Goal: Check status: Check status

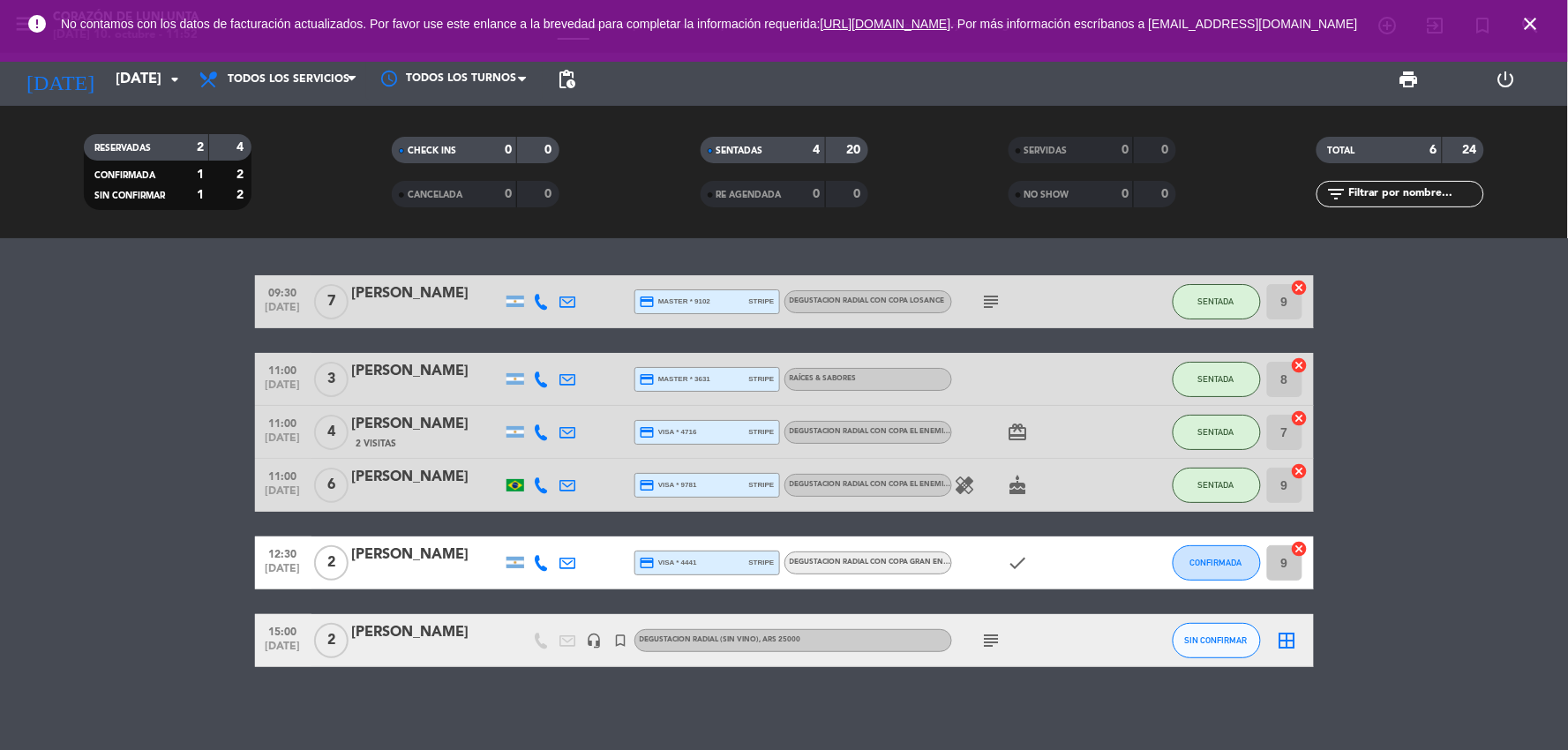
click at [1531, 26] on icon "close" at bounding box center [1531, 23] width 22 height 22
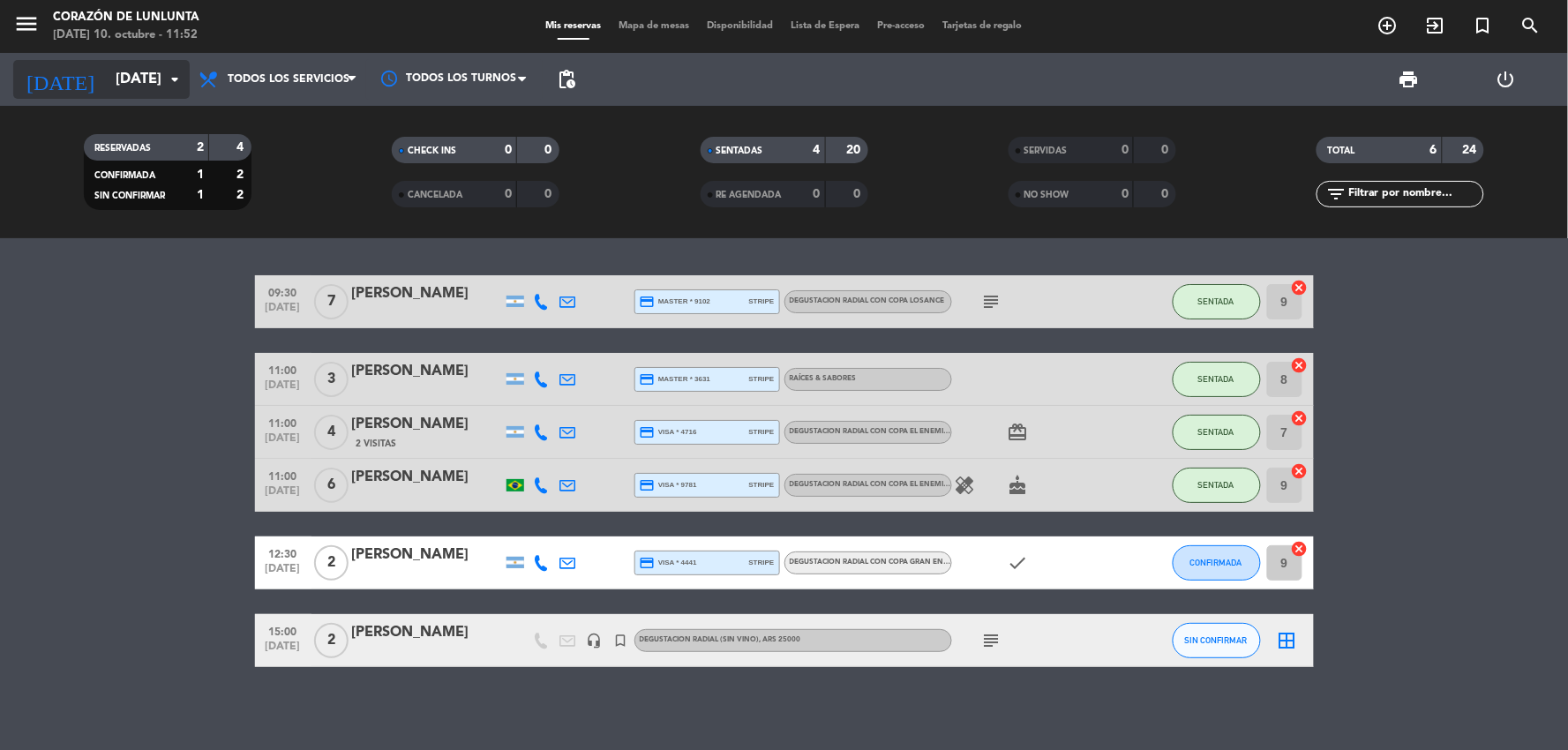
click at [173, 82] on icon "arrow_drop_down" at bounding box center [174, 79] width 22 height 22
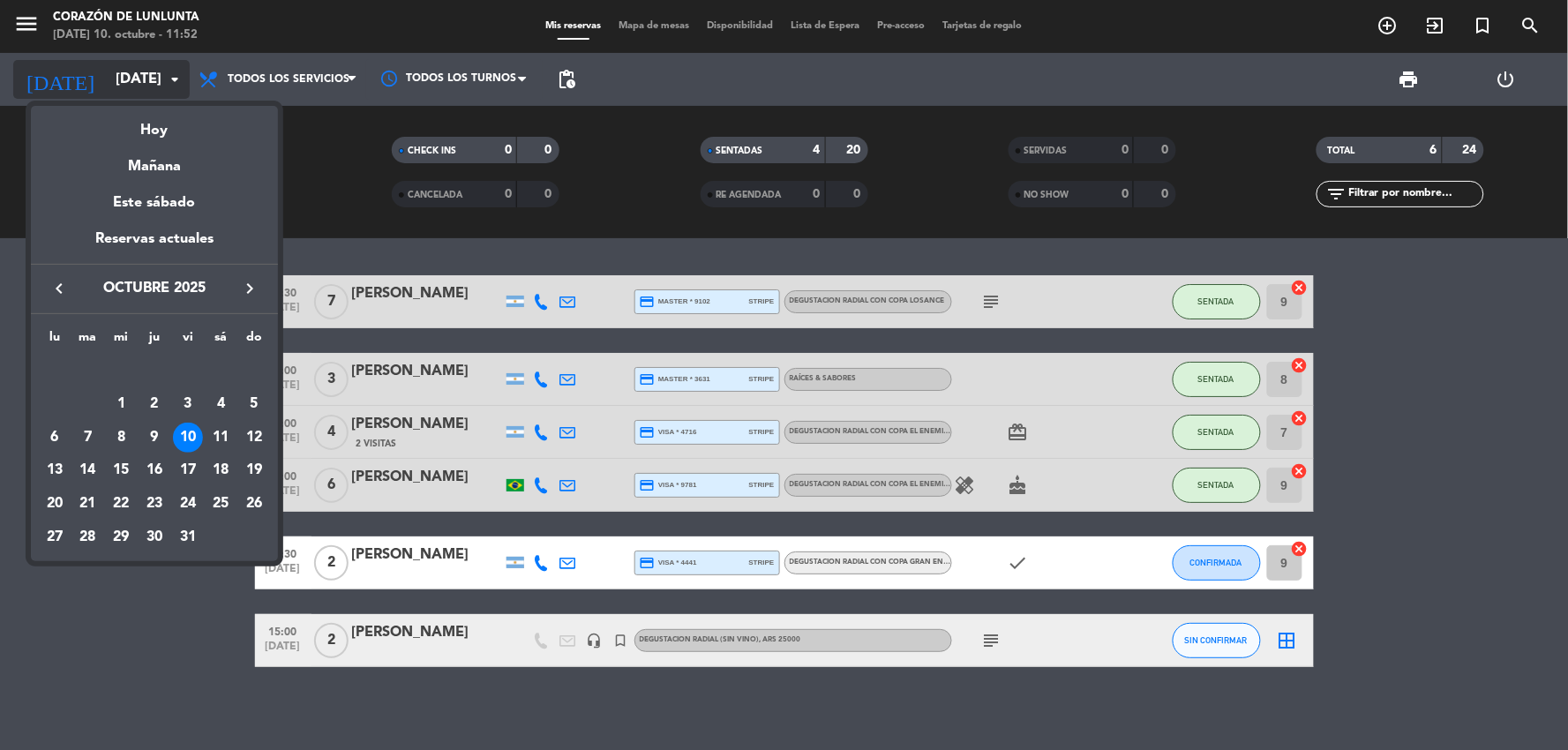
click at [173, 82] on div at bounding box center [784, 375] width 1568 height 750
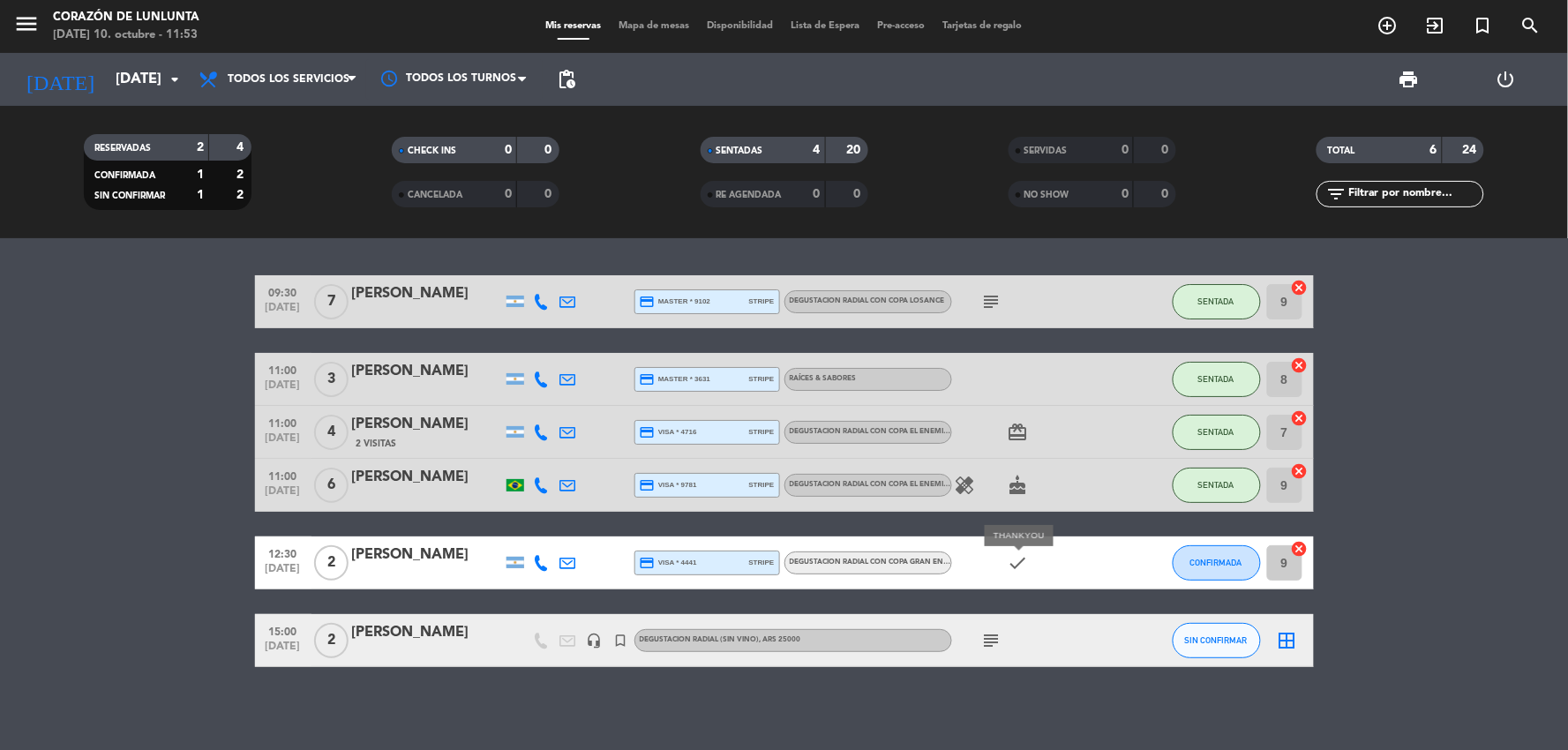
click at [1008, 562] on icon "check" at bounding box center [1018, 562] width 22 height 22
drag, startPoint x: 1007, startPoint y: 562, endPoint x: 484, endPoint y: 682, distance: 536.6
click at [484, 682] on div "09:30 [DATE] 7 [PERSON_NAME] credit_card master * 9102 stripe DEGUSTACION RADIA…" at bounding box center [784, 494] width 1568 height 512
click at [409, 552] on div "[PERSON_NAME]" at bounding box center [427, 555] width 150 height 22
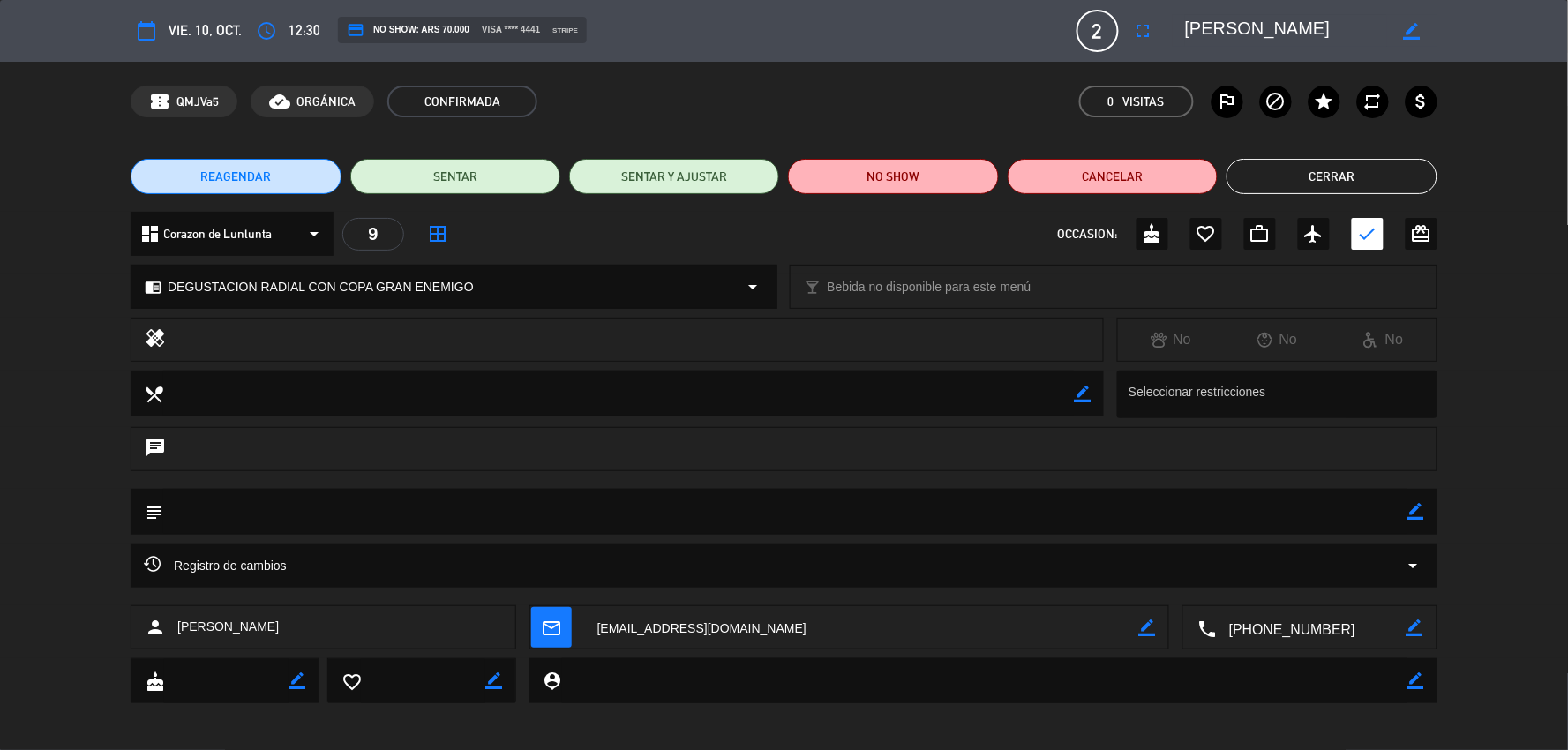
scroll to position [7, 0]
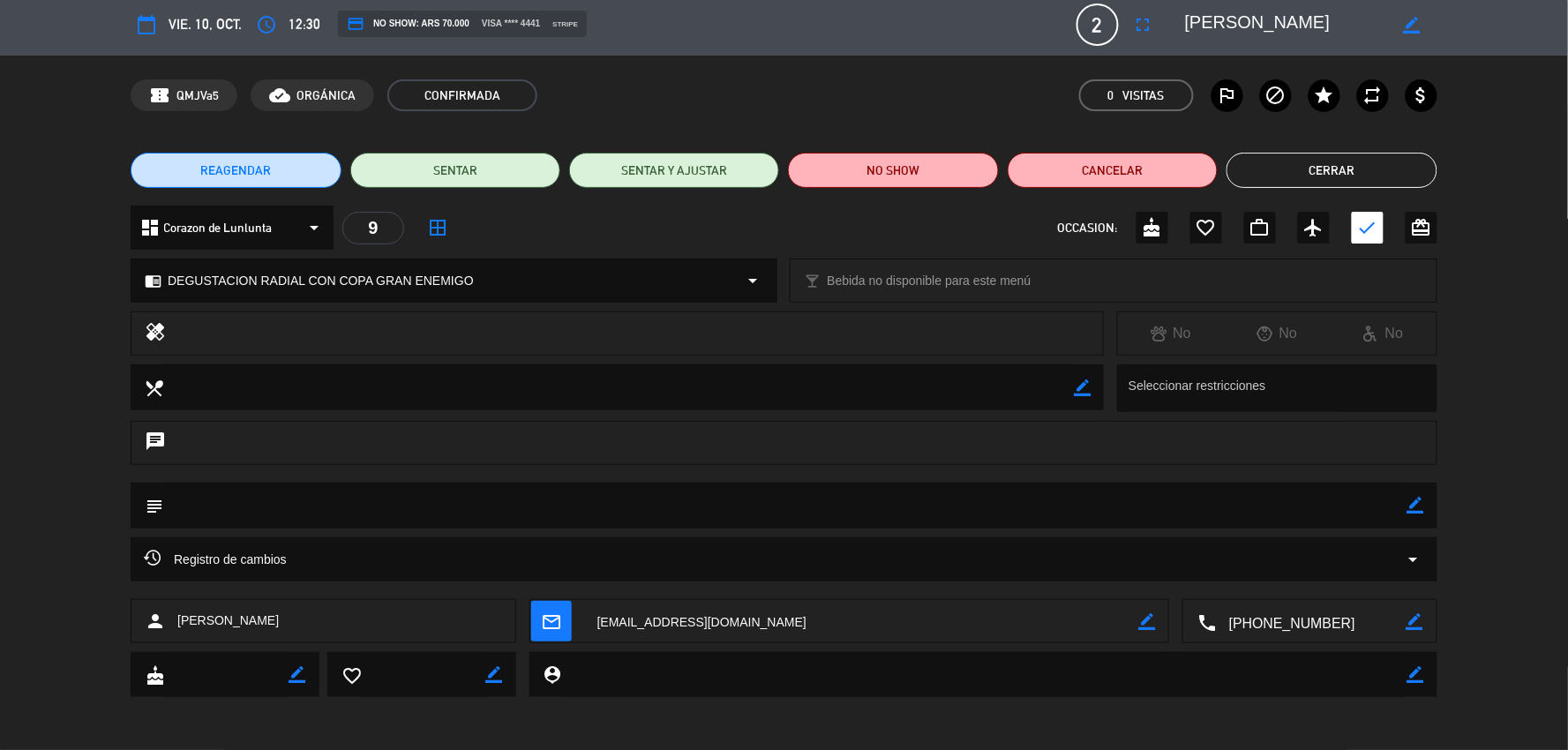
click at [1300, 159] on button "Cerrar" at bounding box center [1331, 171] width 210 height 36
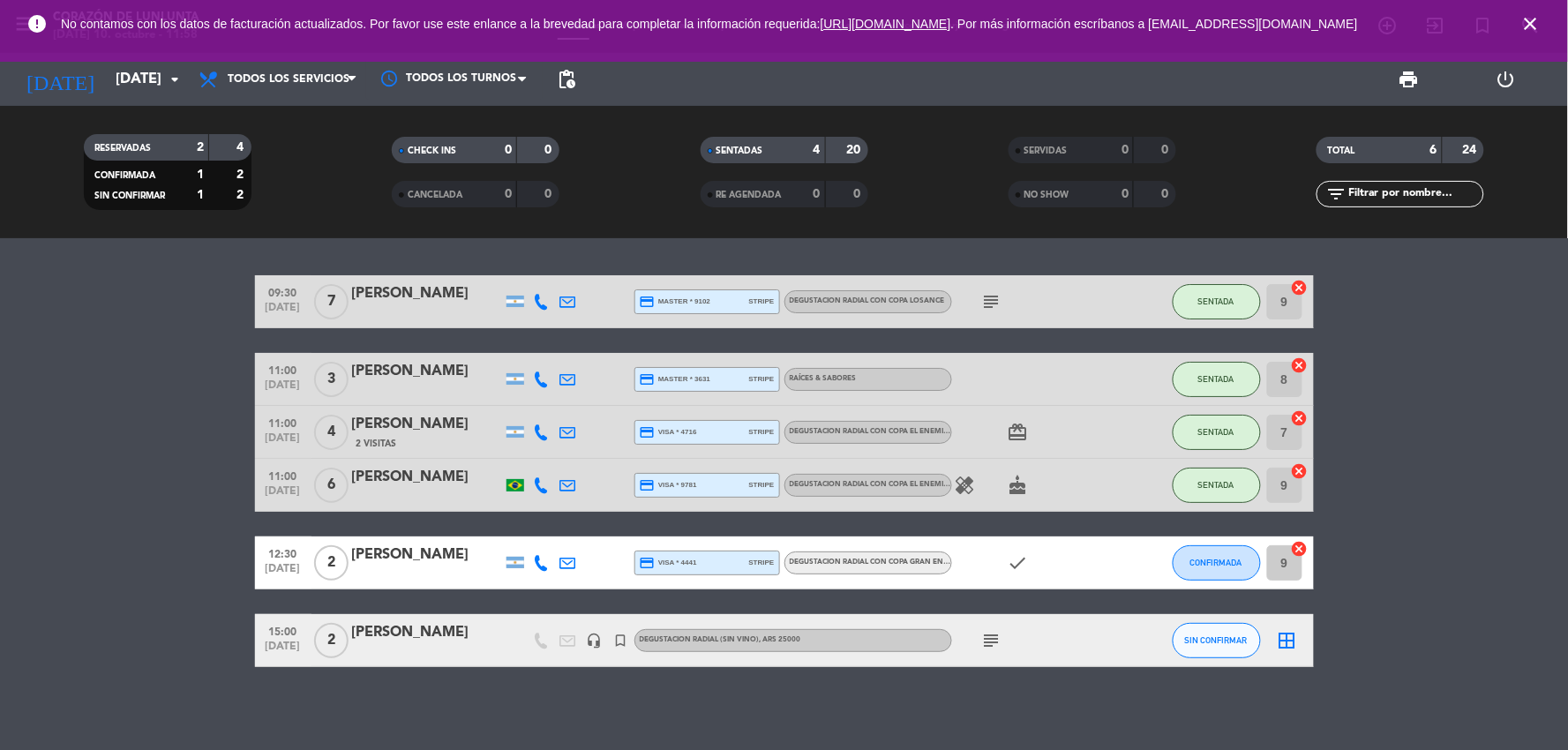
click at [1429, 398] on bookings-row "09:30 [DATE] 7 [PERSON_NAME] credit_card master * 9102 stripe DEGUSTACION RADIA…" at bounding box center [784, 472] width 1568 height 392
click at [1549, 9] on span "close" at bounding box center [1531, 23] width 48 height 48
click at [1519, 34] on span "close" at bounding box center [1531, 23] width 48 height 48
click at [1522, 22] on icon "close" at bounding box center [1531, 23] width 22 height 22
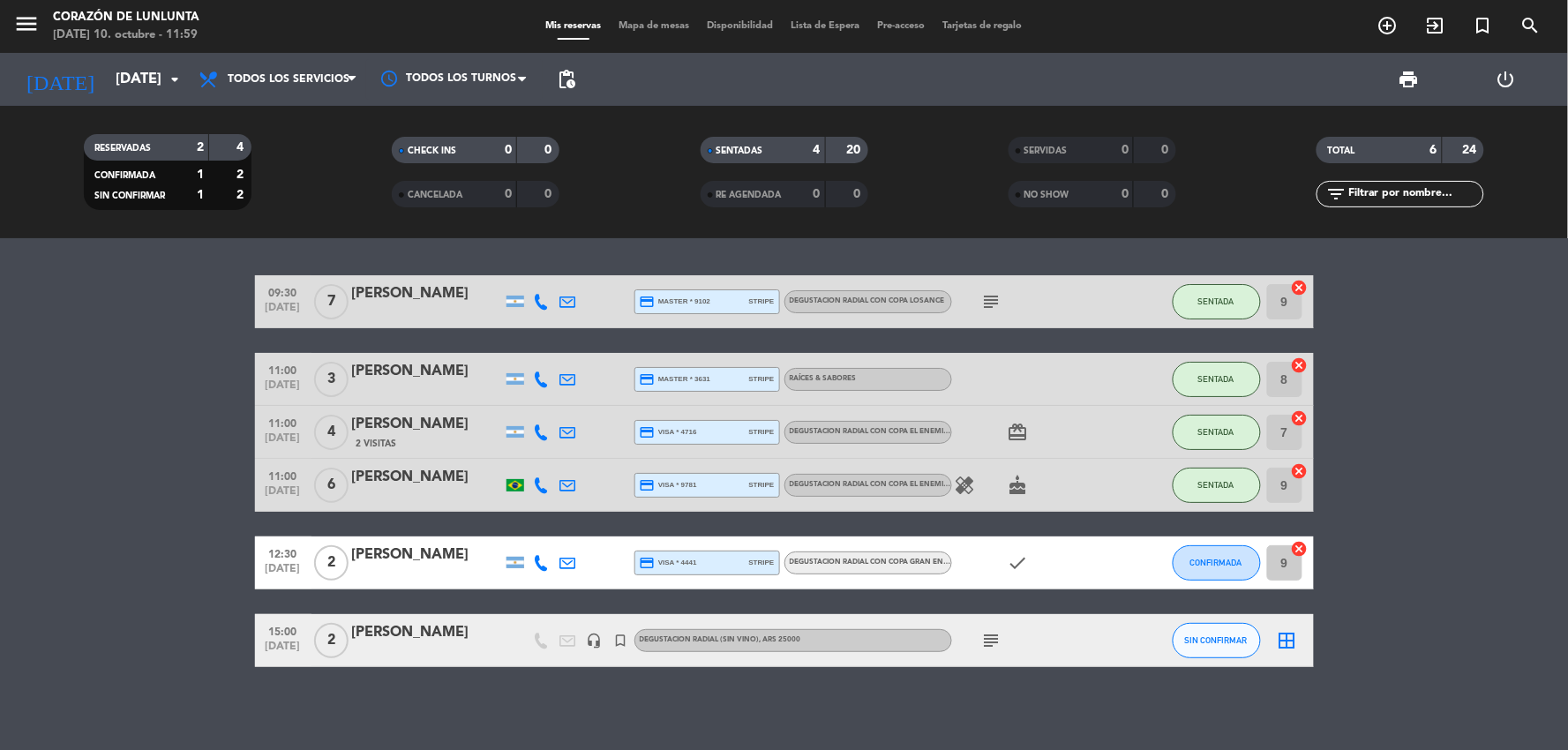
click at [127, 330] on bookings-row "09:30 [DATE] 7 [PERSON_NAME] credit_card master * 9102 stripe DEGUSTACION RADIA…" at bounding box center [784, 472] width 1568 height 392
click at [155, 385] on bookings-row "09:30 [DATE] 7 [PERSON_NAME] credit_card master * 9102 stripe DEGUSTACION RADIA…" at bounding box center [784, 472] width 1568 height 392
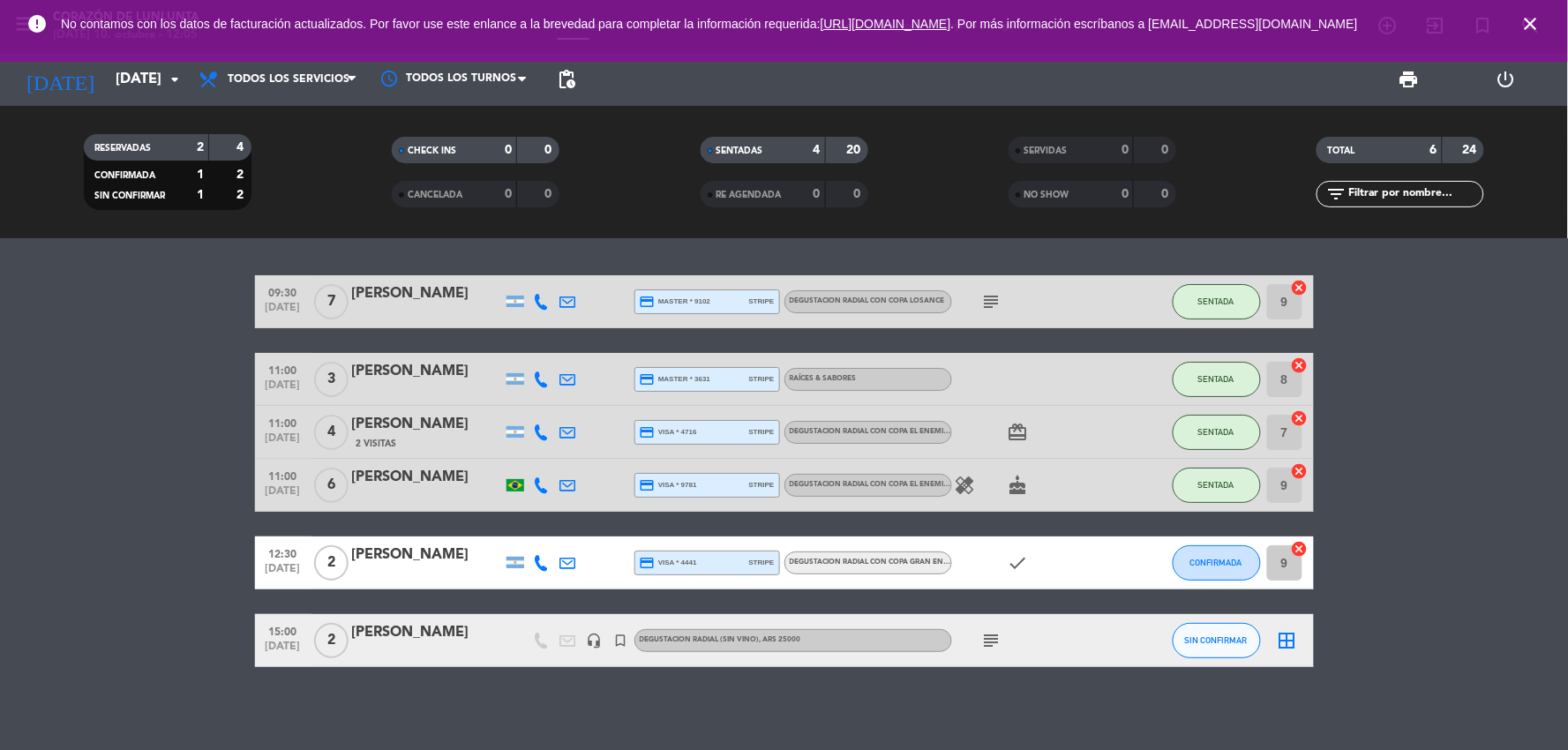
click at [1532, 35] on icon "close" at bounding box center [1531, 23] width 22 height 22
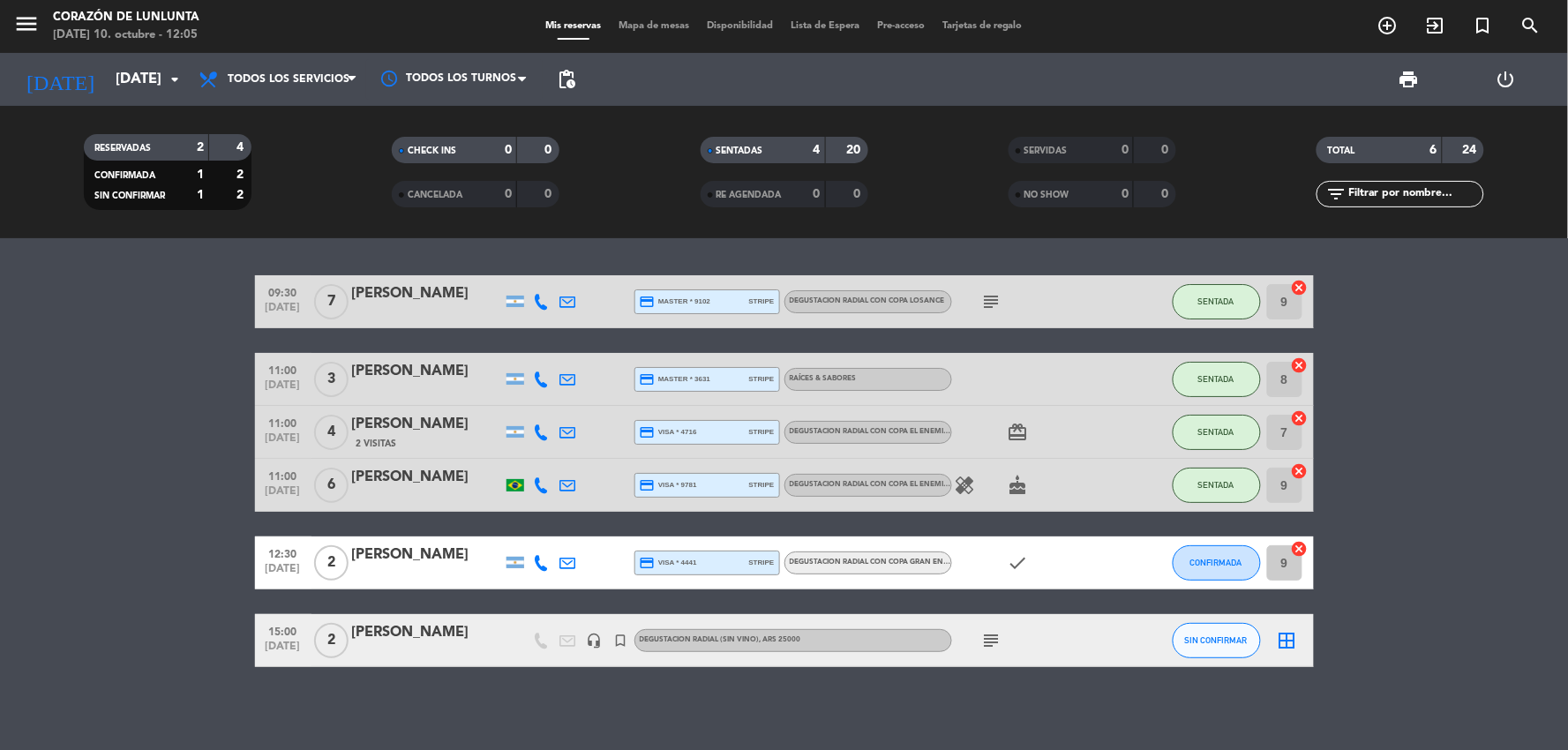
click at [1016, 481] on icon "cake" at bounding box center [1018, 485] width 22 height 22
click at [1008, 432] on icon "card_giftcard" at bounding box center [1018, 432] width 22 height 22
click at [1473, 526] on bookings-row "09:30 [DATE] 7 [PERSON_NAME] credit_card master * 9102 stripe DEGUSTACION RADIA…" at bounding box center [784, 472] width 1568 height 392
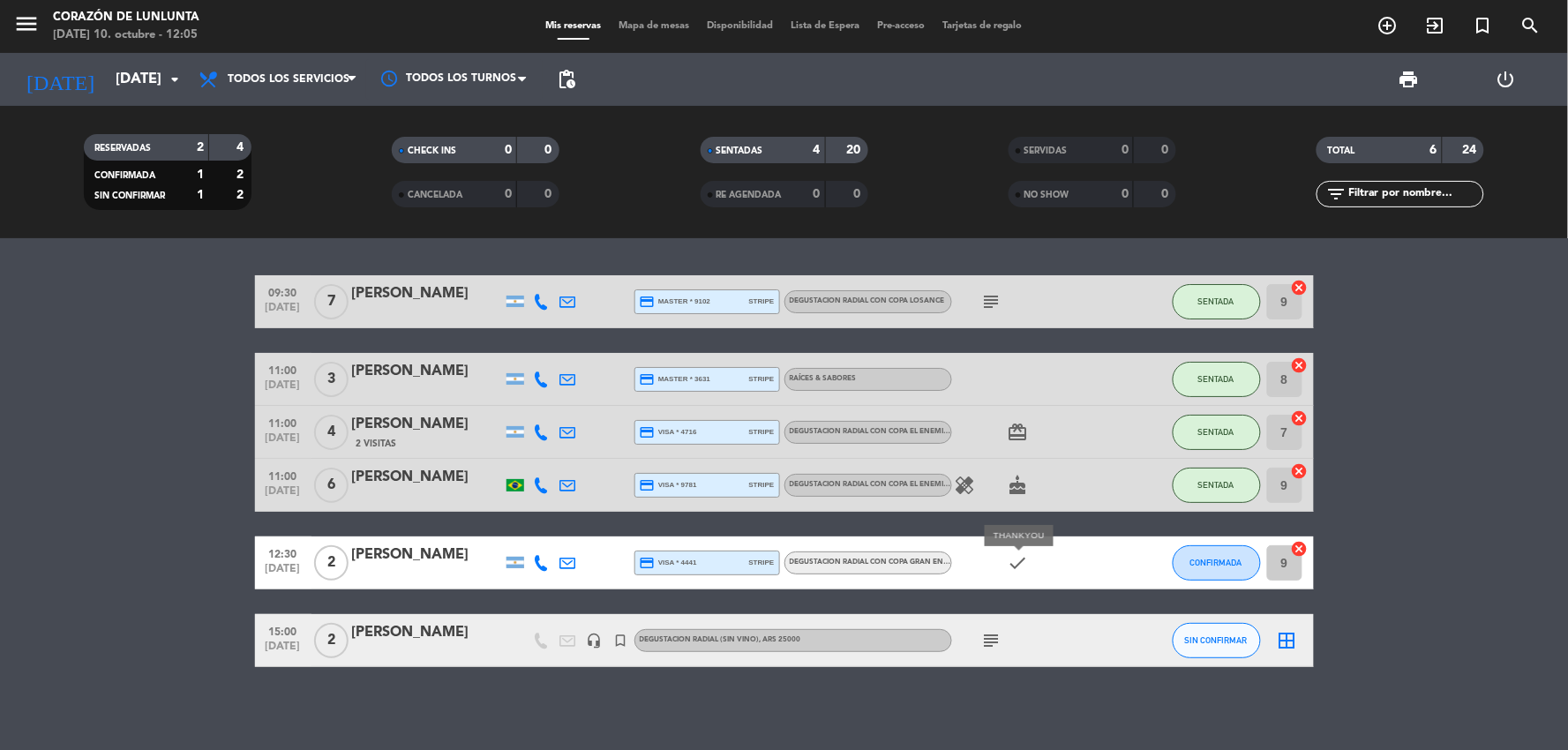
click at [1017, 557] on icon "check" at bounding box center [1018, 562] width 22 height 22
click at [997, 624] on div "subject" at bounding box center [1031, 640] width 158 height 52
drag, startPoint x: 995, startPoint y: 624, endPoint x: 995, endPoint y: 639, distance: 15.0
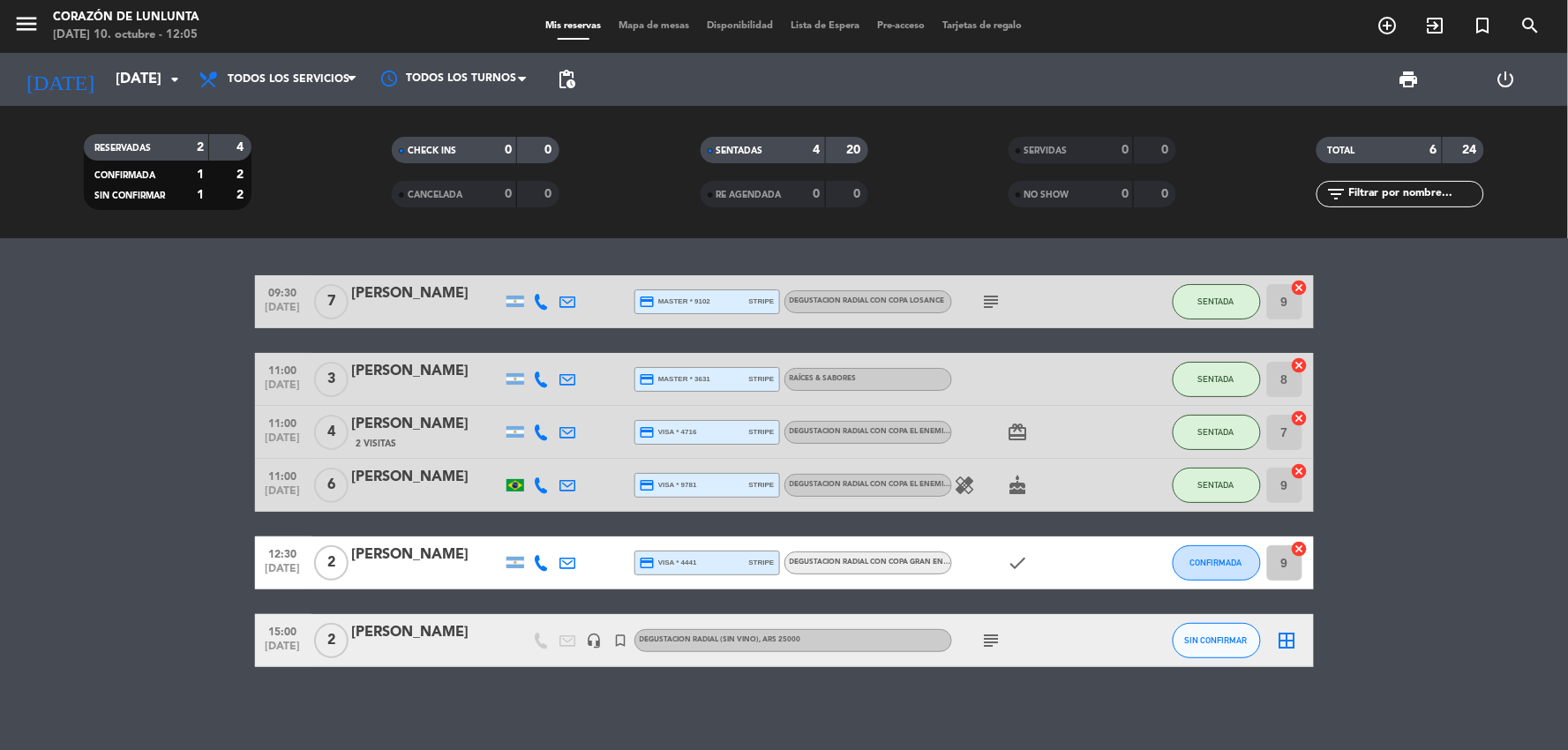
click at [995, 627] on div "subject" at bounding box center [1031, 640] width 158 height 52
click at [995, 639] on icon "subject" at bounding box center [992, 640] width 22 height 22
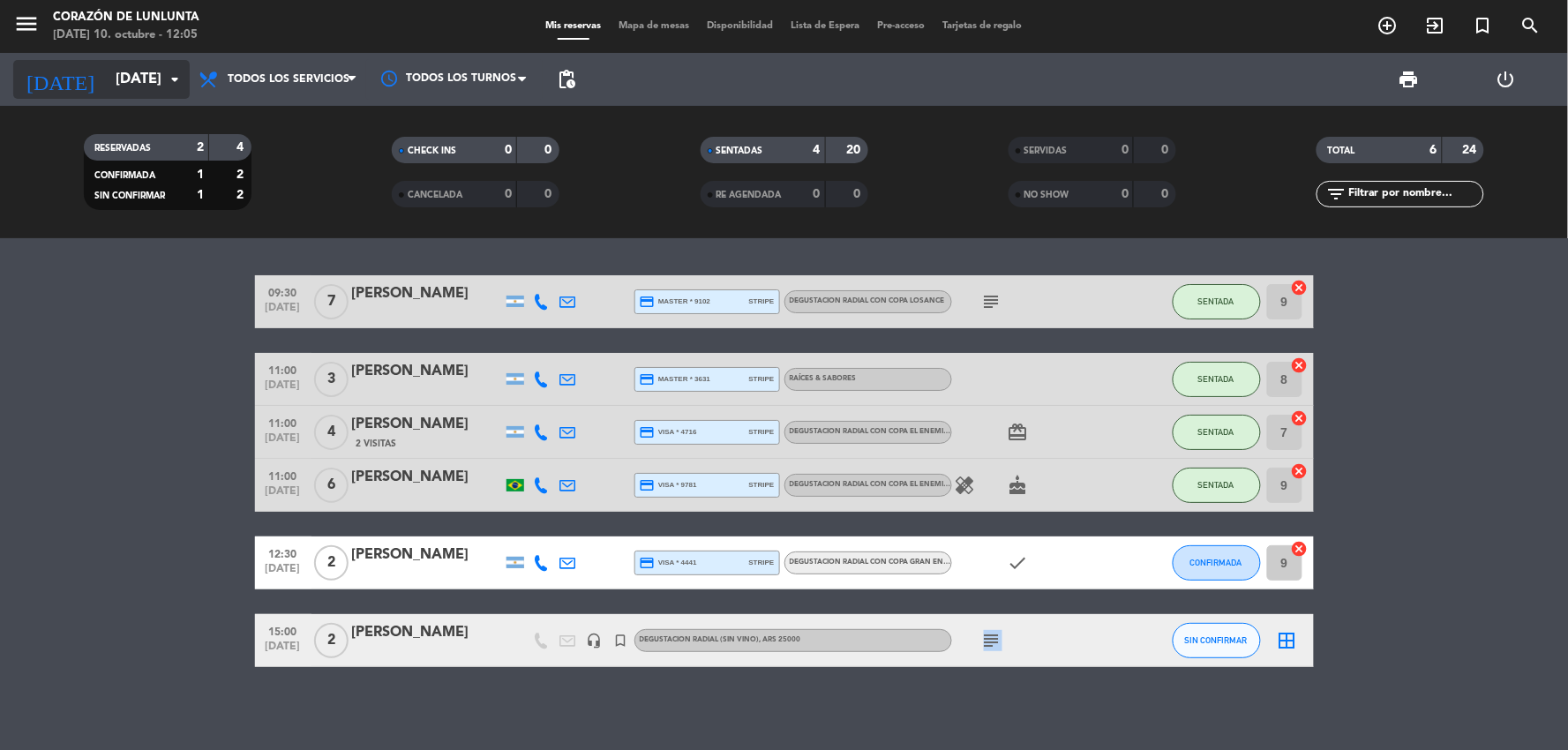
click at [121, 95] on input "[DATE]" at bounding box center [201, 80] width 187 height 35
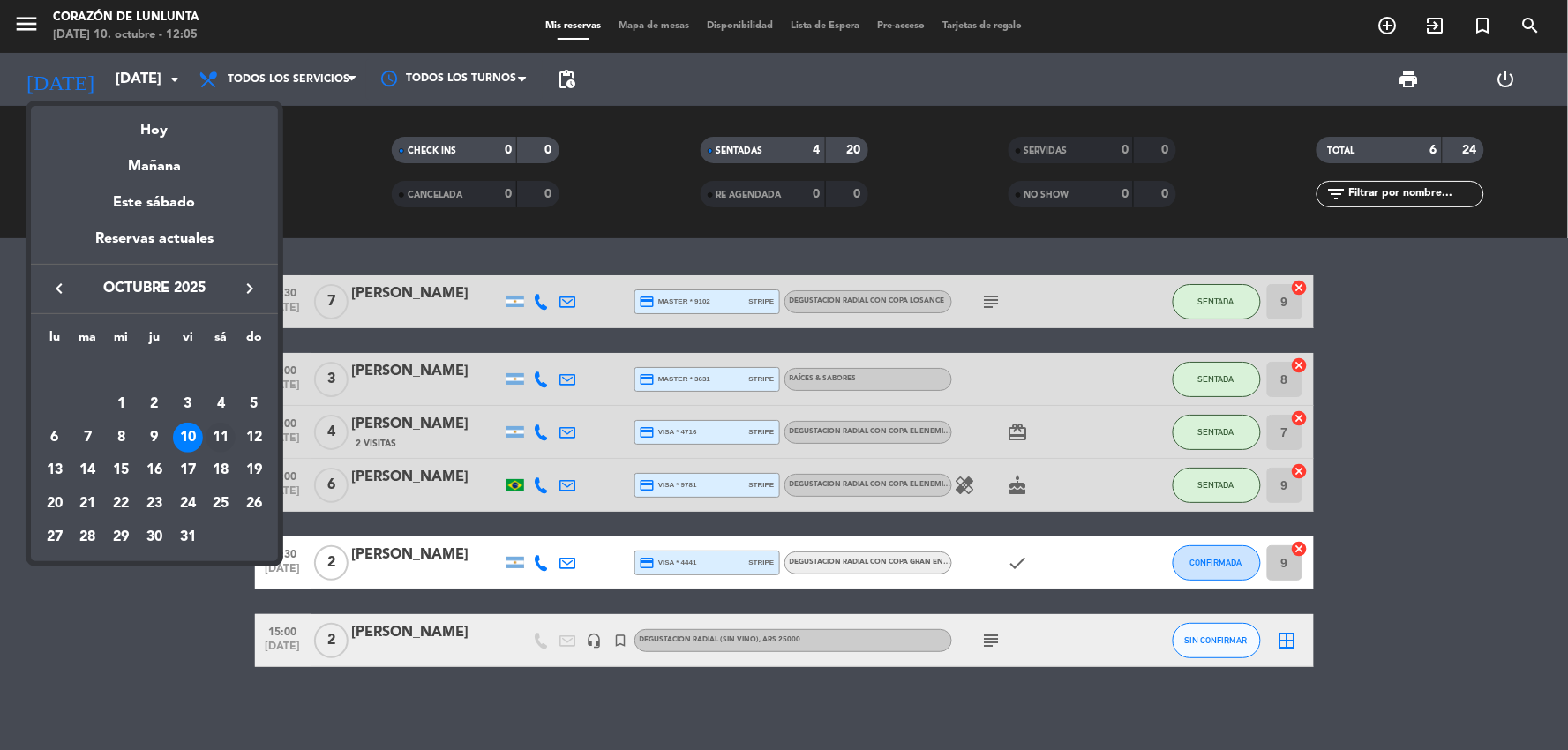
click at [225, 447] on div "11" at bounding box center [220, 438] width 30 height 30
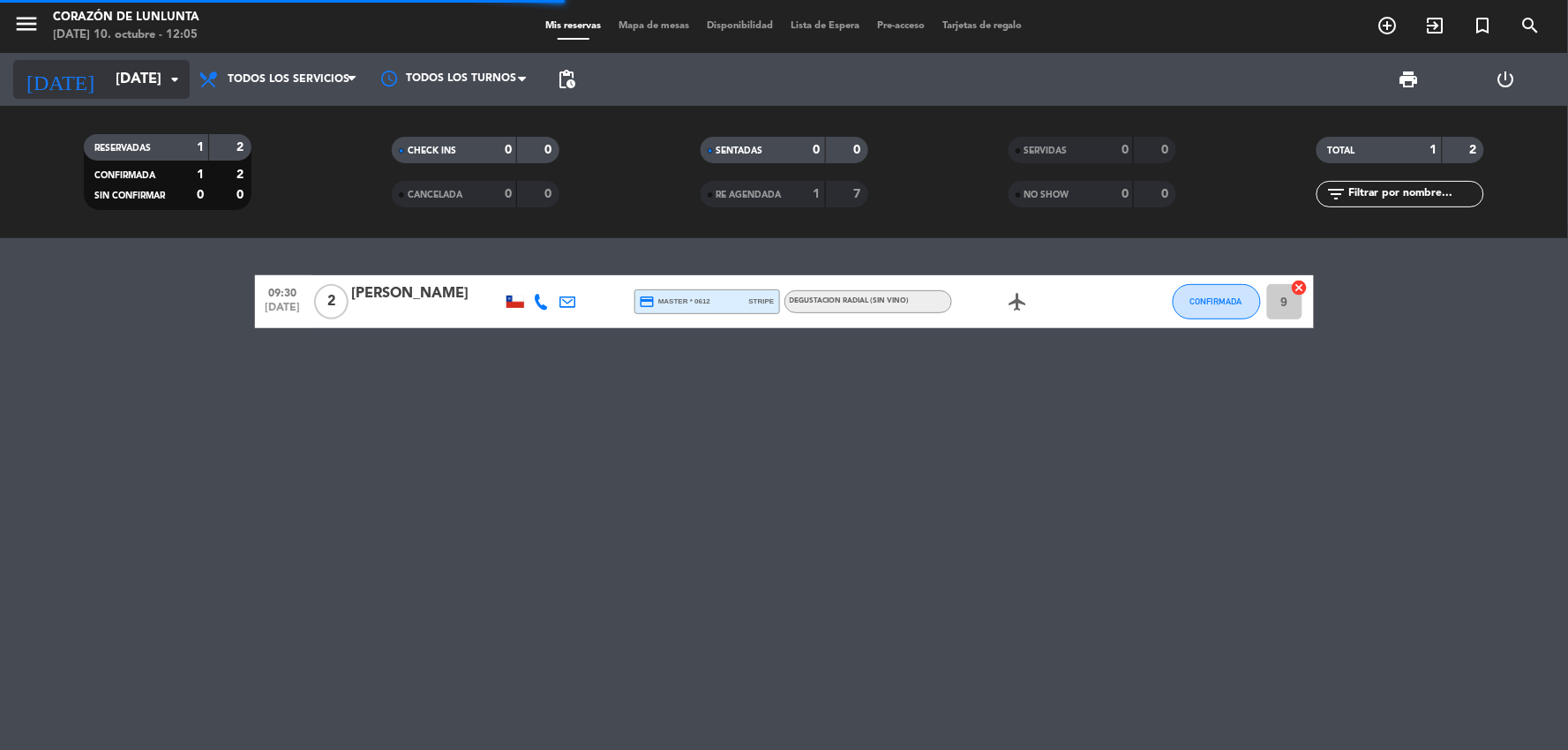
click at [107, 82] on input "[DATE]" at bounding box center [201, 80] width 187 height 35
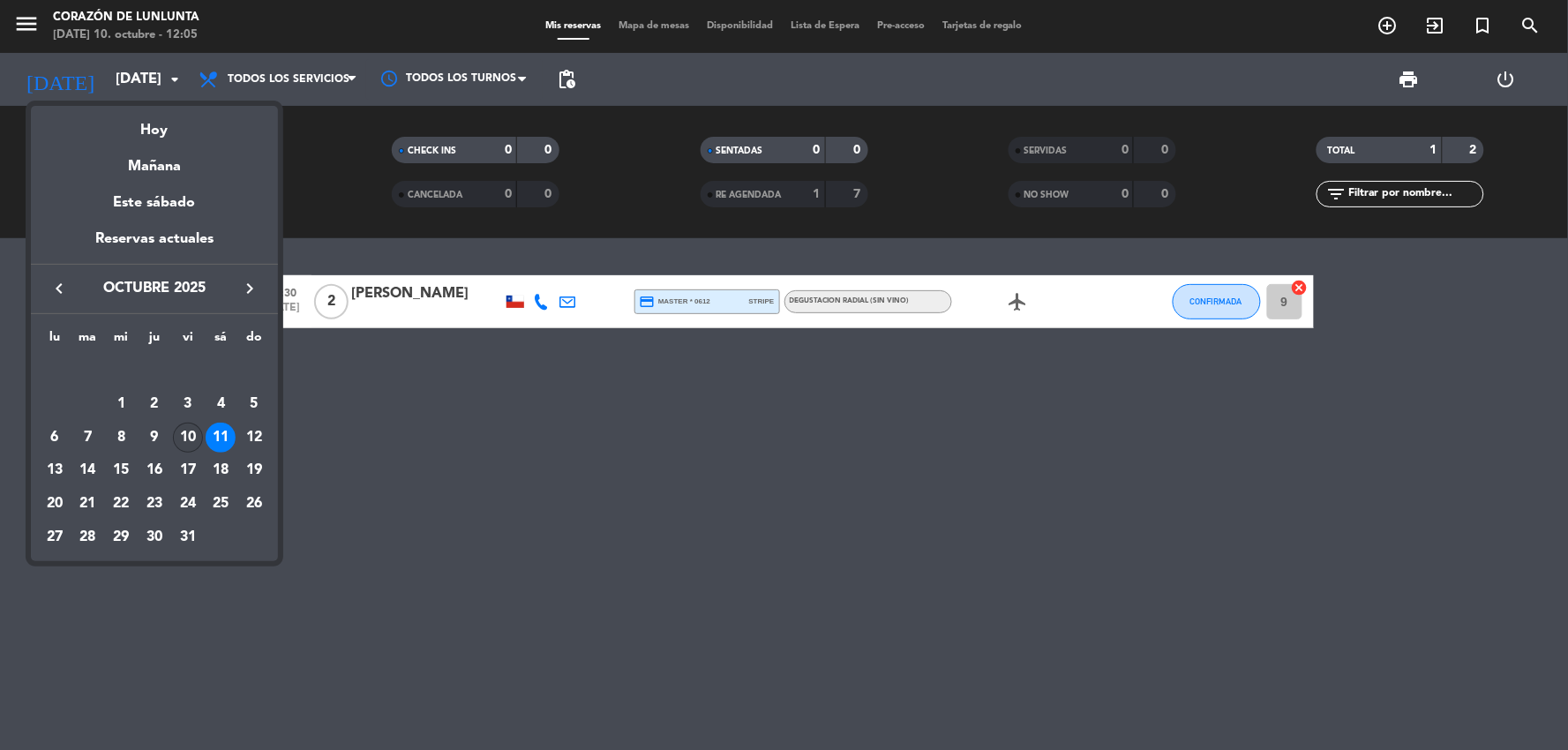
click at [188, 439] on div "10" at bounding box center [188, 438] width 30 height 30
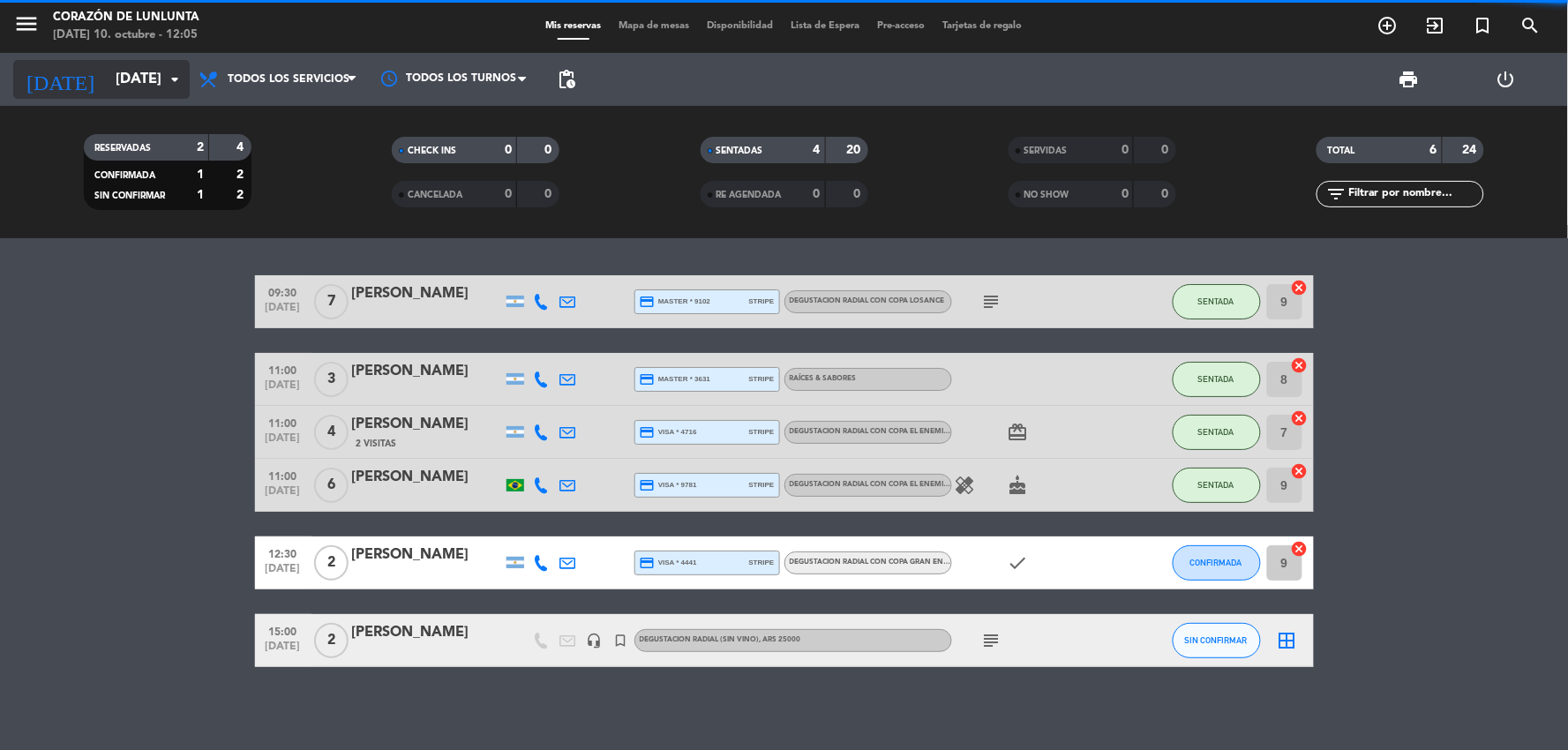
click at [112, 74] on input "[DATE]" at bounding box center [201, 80] width 187 height 35
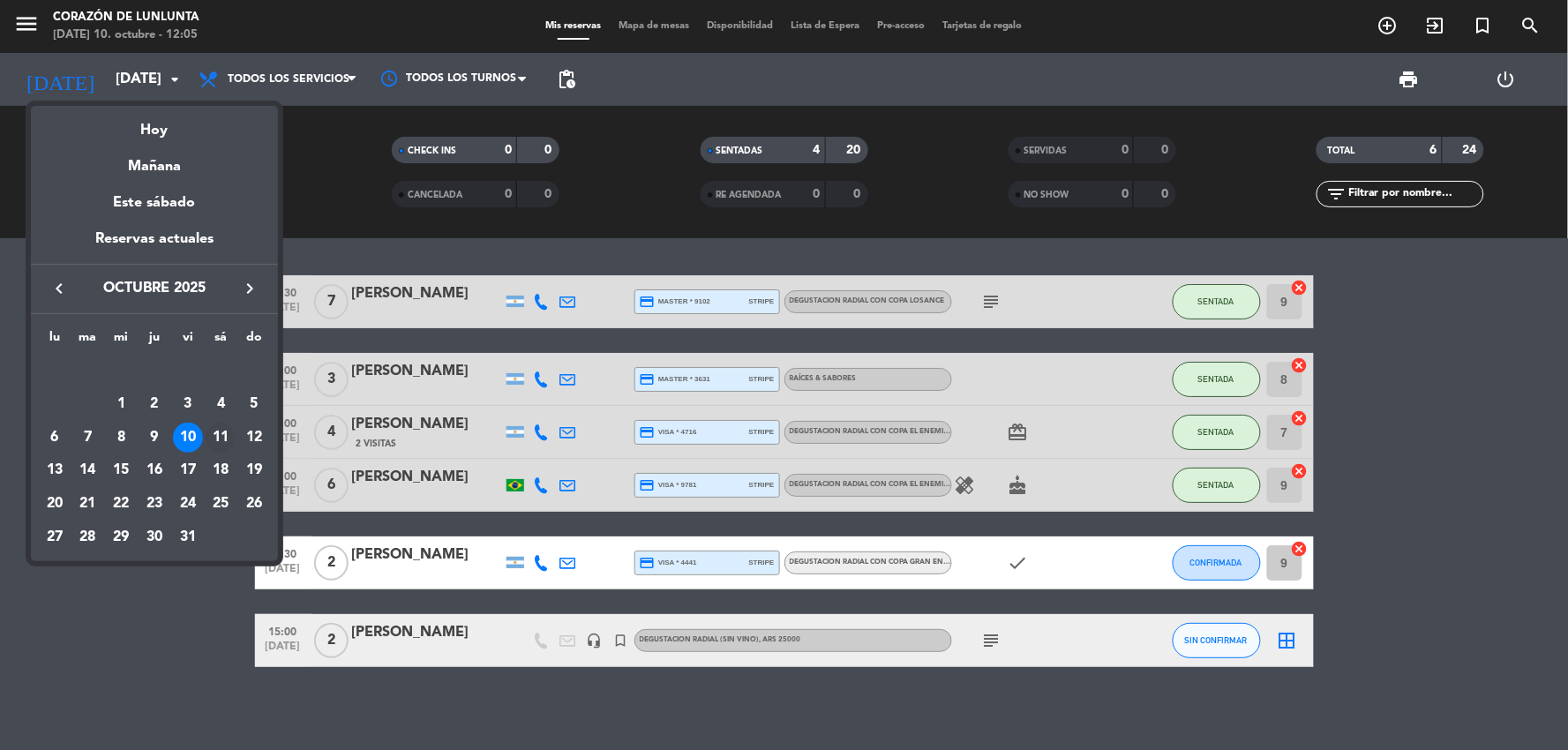
click at [223, 442] on div "11" at bounding box center [220, 438] width 30 height 30
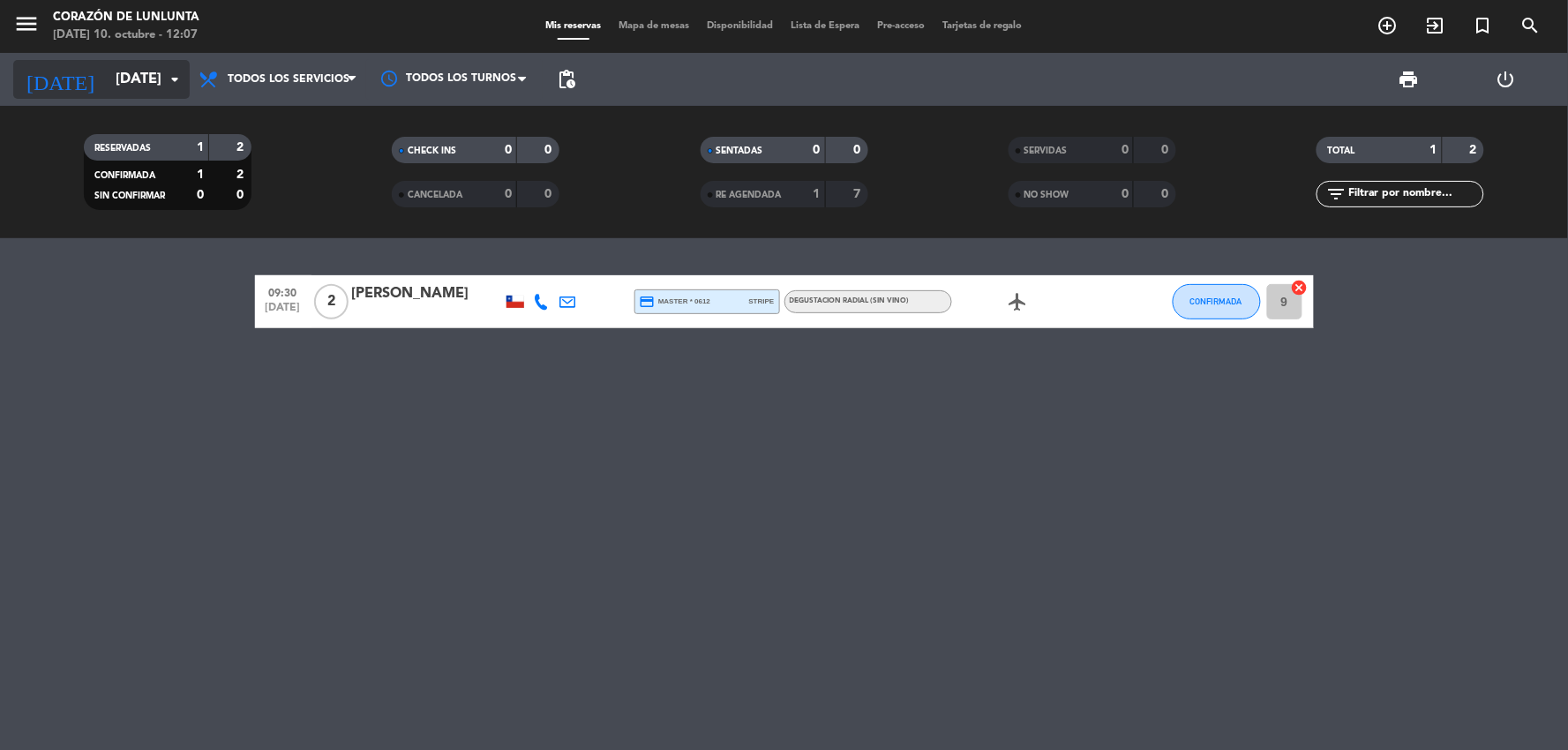
click at [157, 91] on input "[DATE]" at bounding box center [201, 80] width 187 height 35
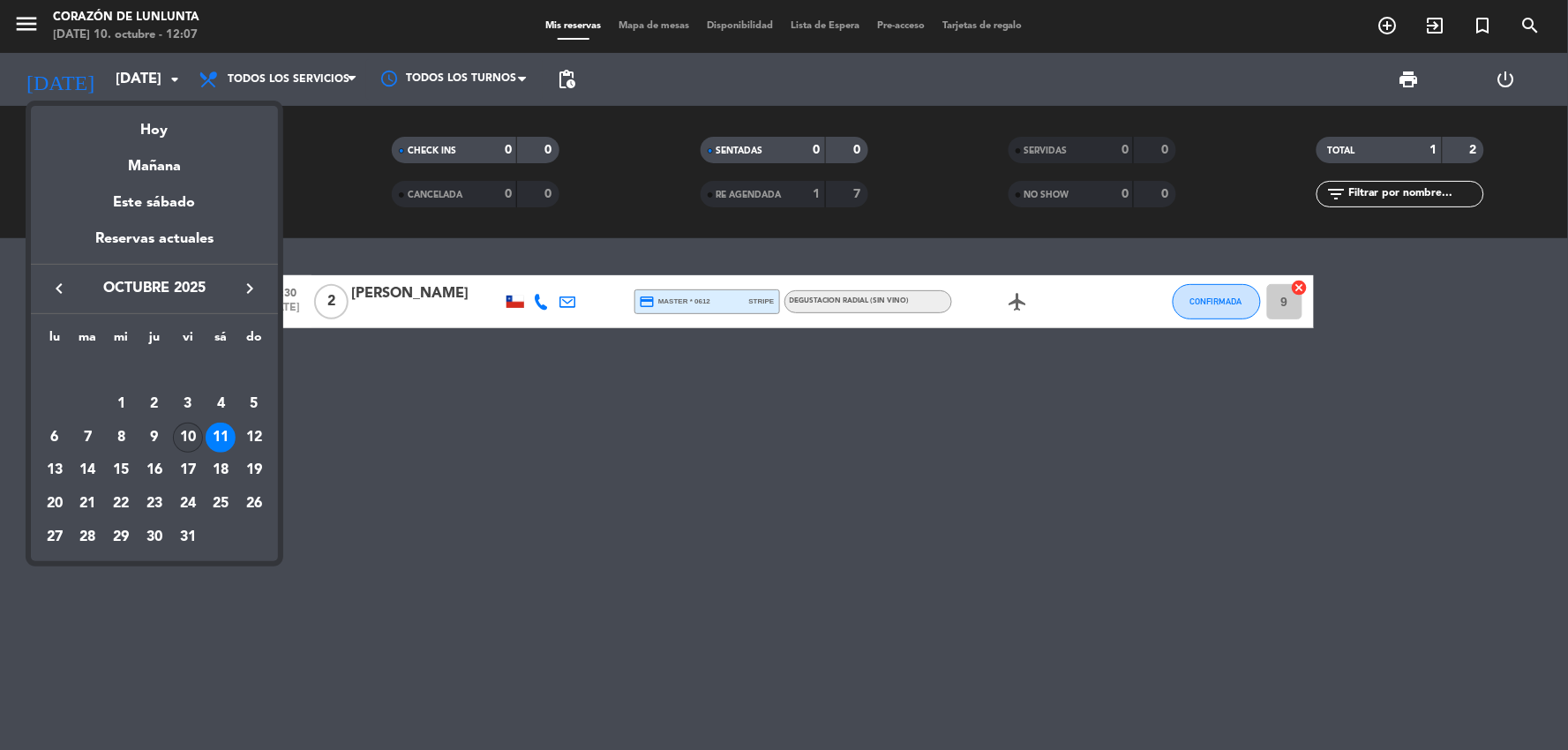
click at [188, 440] on div "10" at bounding box center [188, 438] width 30 height 30
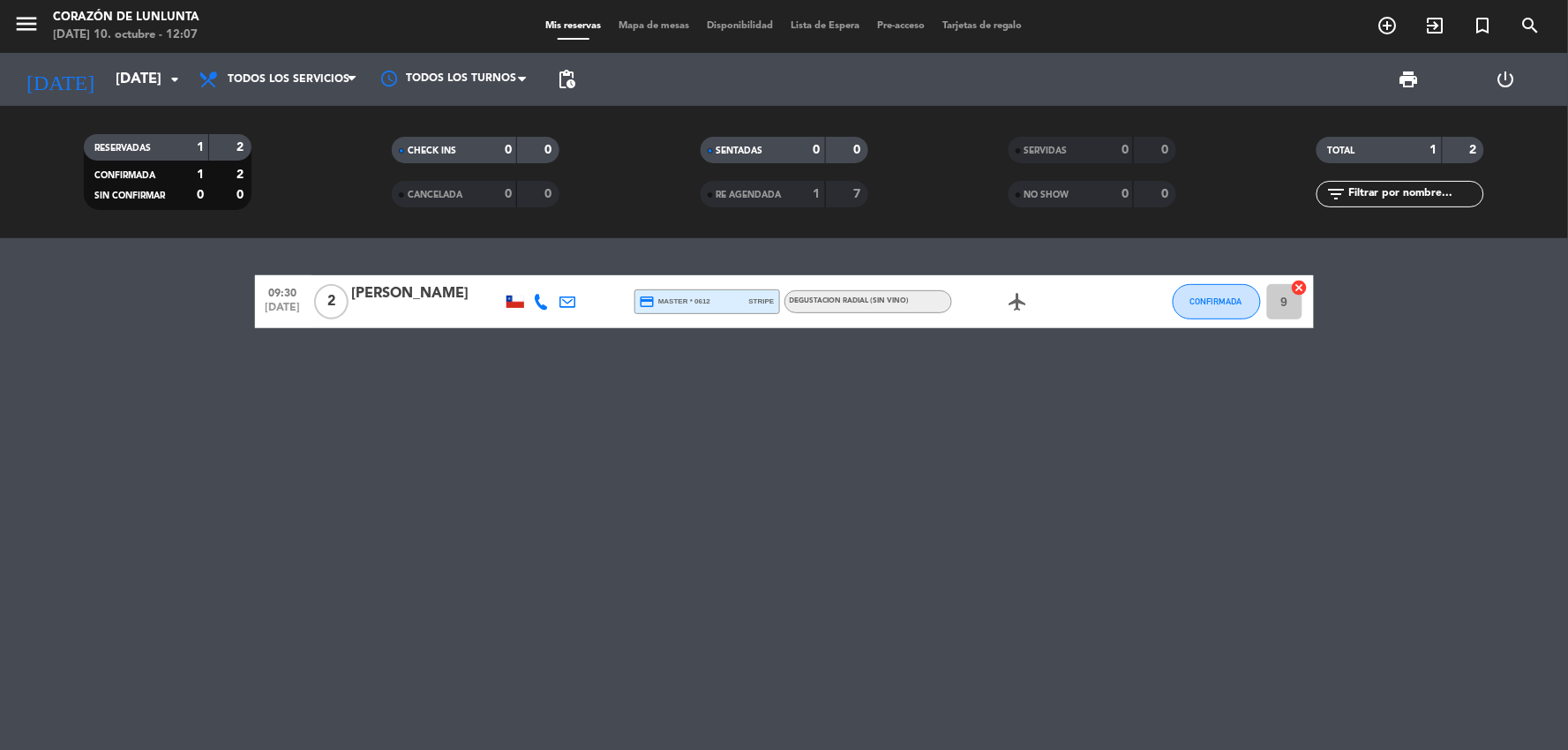
type input "[DATE]"
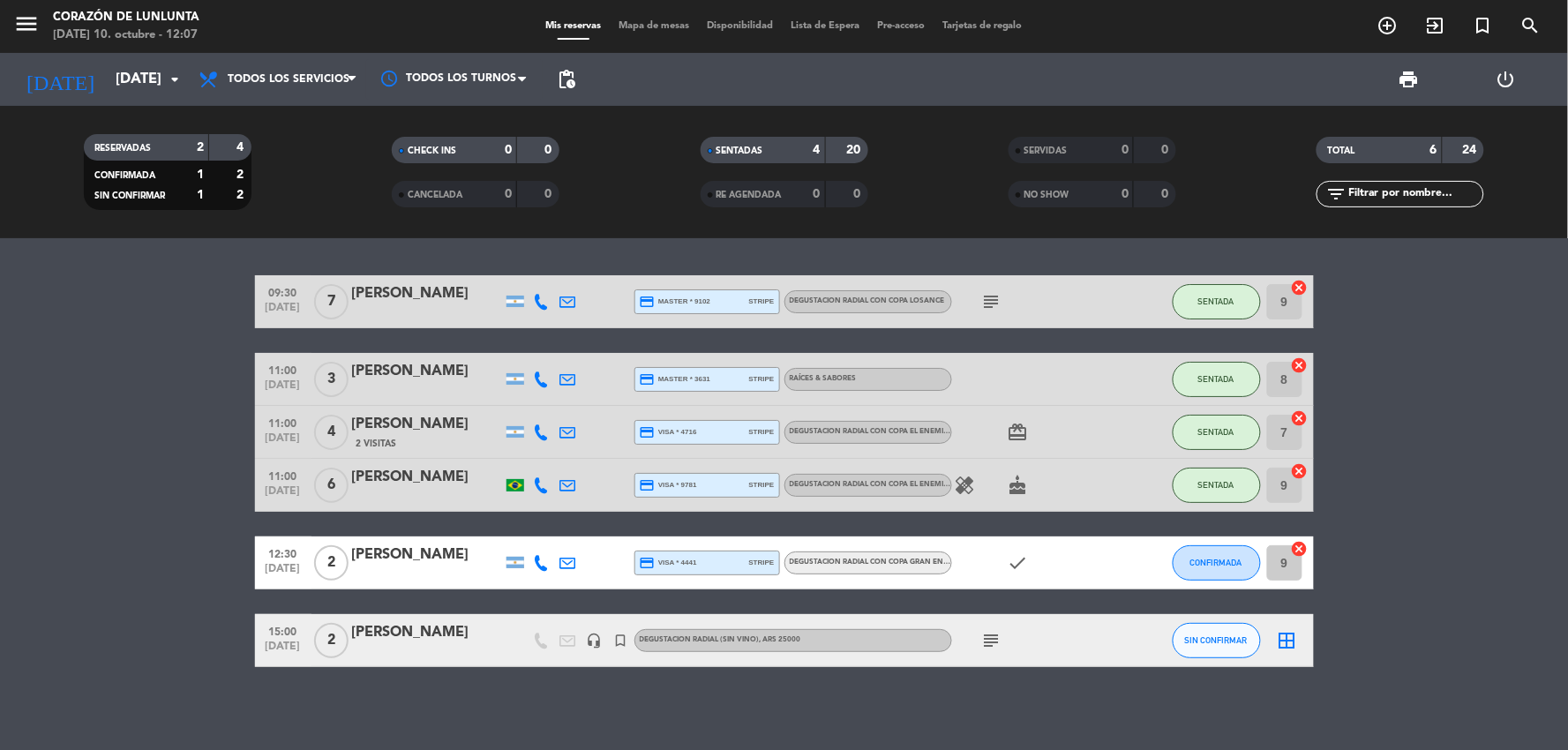
drag, startPoint x: 234, startPoint y: 408, endPoint x: 210, endPoint y: 418, distance: 26.0
click at [210, 418] on bookings-row "09:30 [DATE] 7 [PERSON_NAME] credit_card master * 9102 stripe DEGUSTACION RADIA…" at bounding box center [784, 472] width 1568 height 392
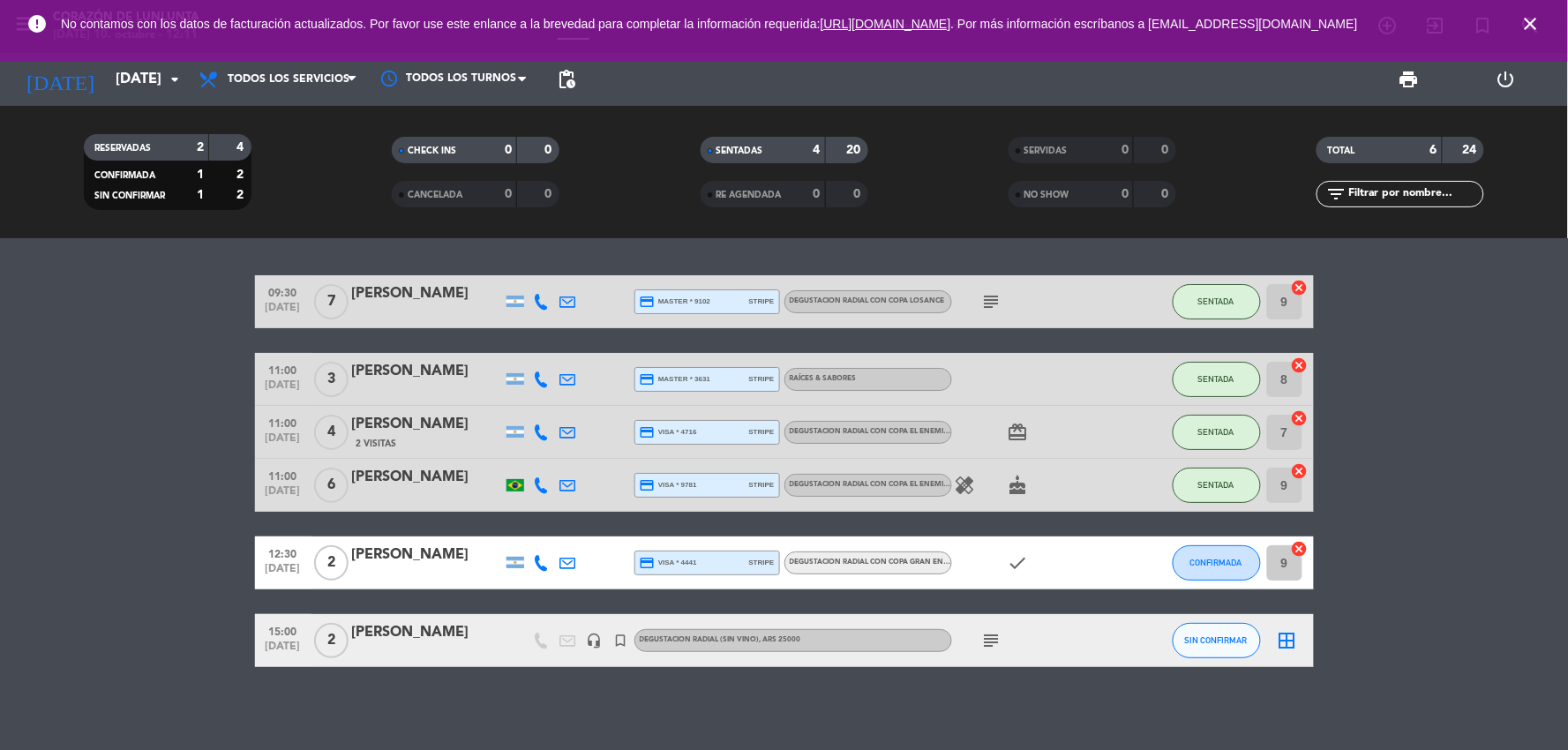
click at [1540, 35] on icon "close" at bounding box center [1531, 23] width 22 height 22
click at [1193, 558] on span "CONFIRMADA" at bounding box center [1217, 562] width 52 height 9
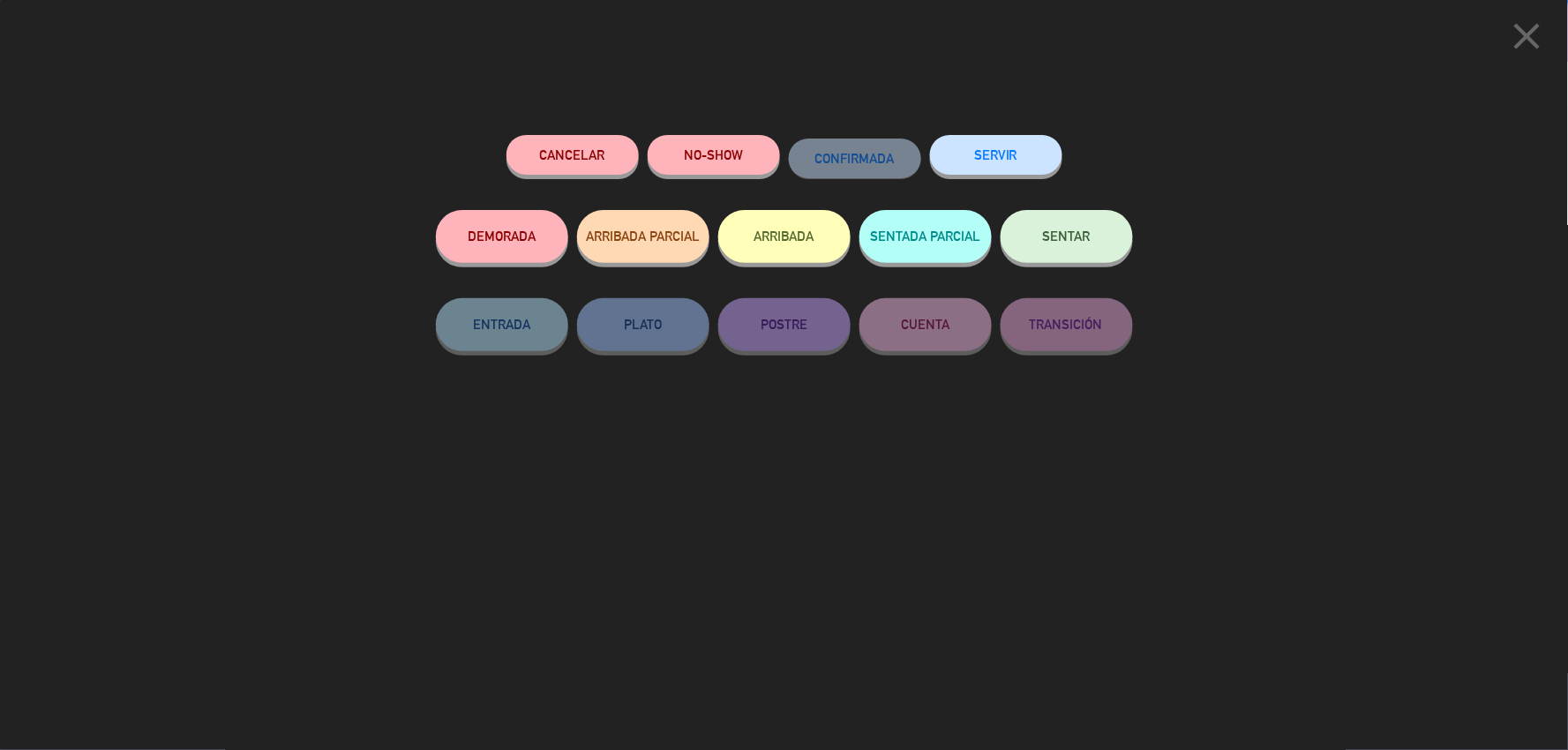
click at [1042, 236] on button "SENTAR" at bounding box center [1066, 236] width 132 height 52
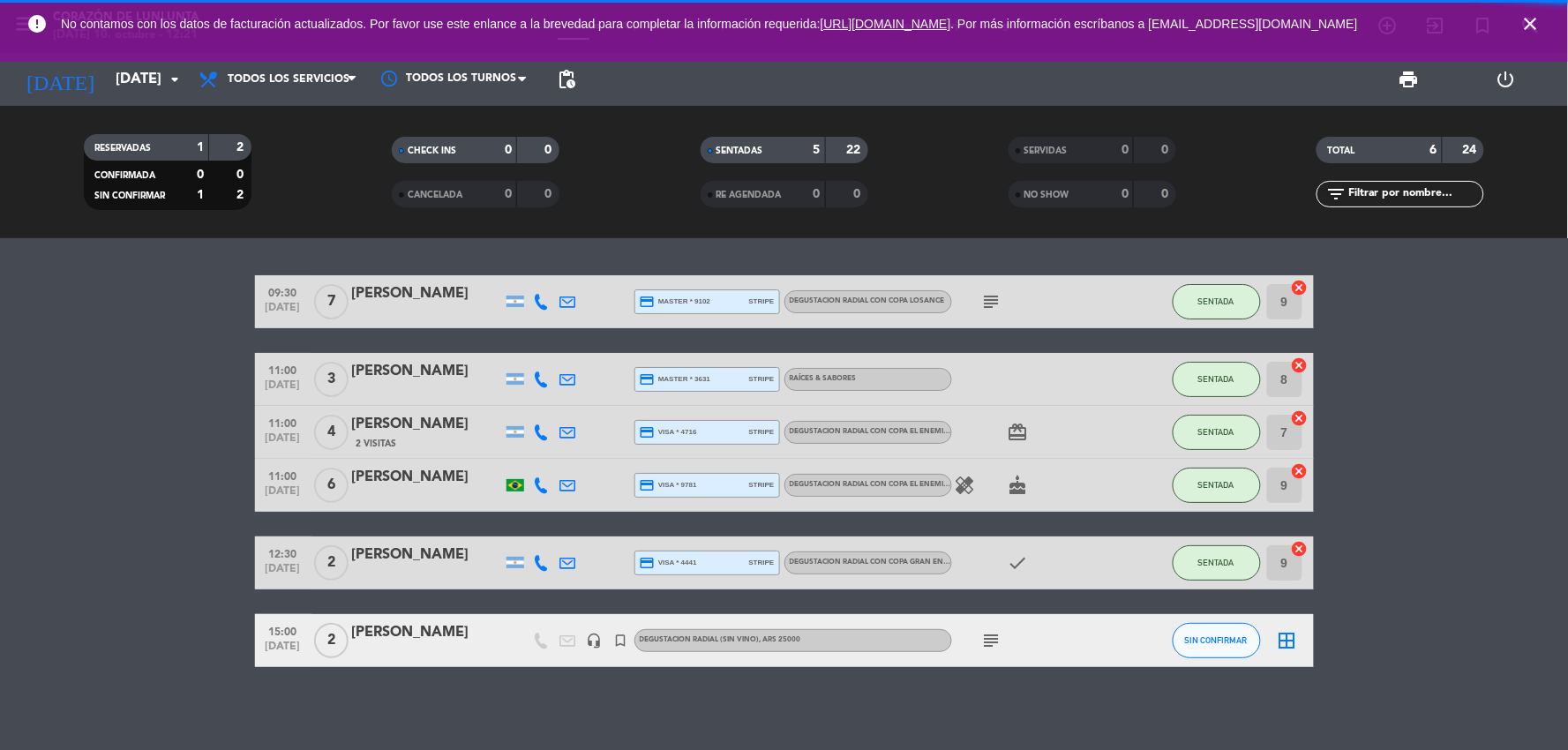
click at [1539, 28] on icon "close" at bounding box center [1531, 23] width 22 height 22
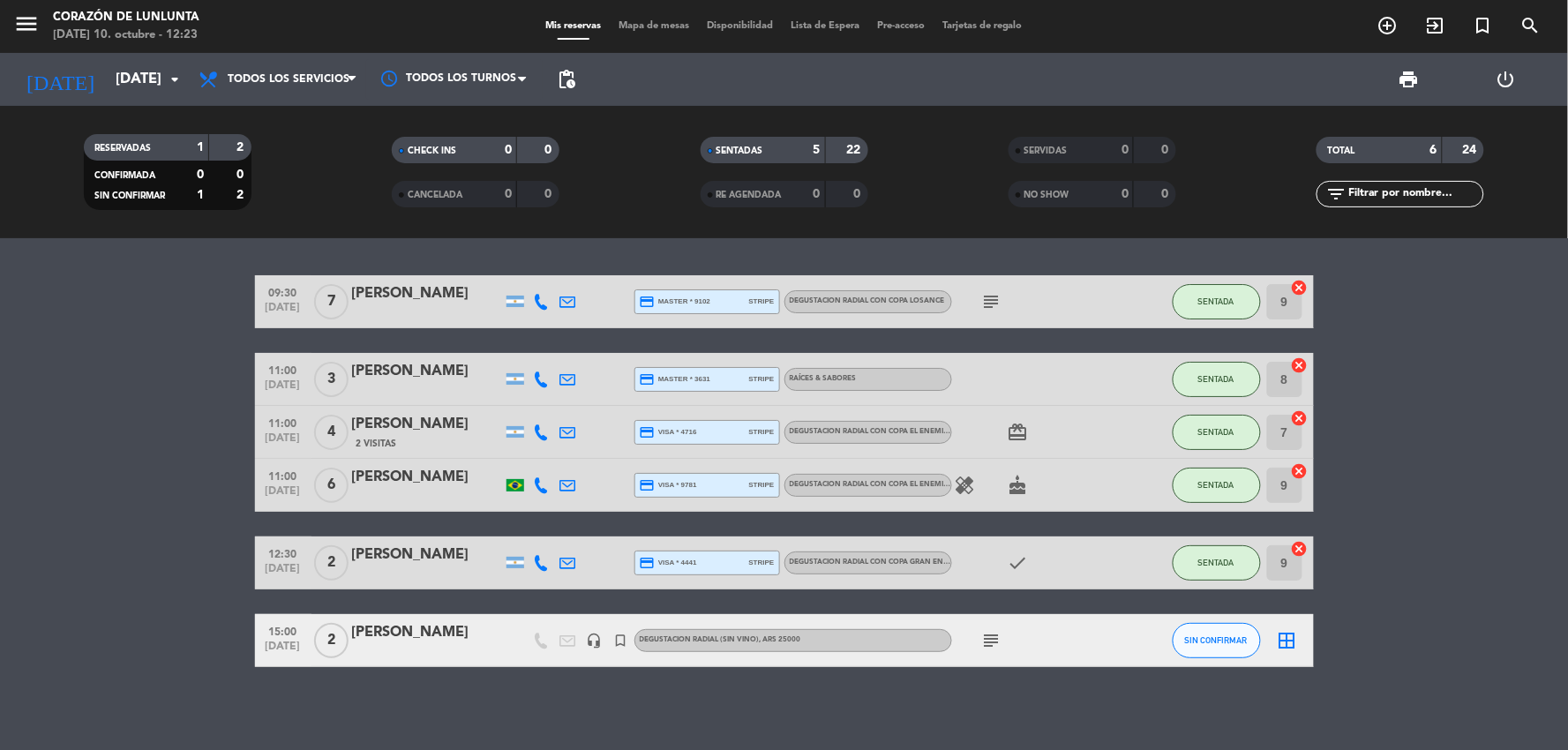
click at [400, 472] on div "[PERSON_NAME]" at bounding box center [427, 477] width 150 height 22
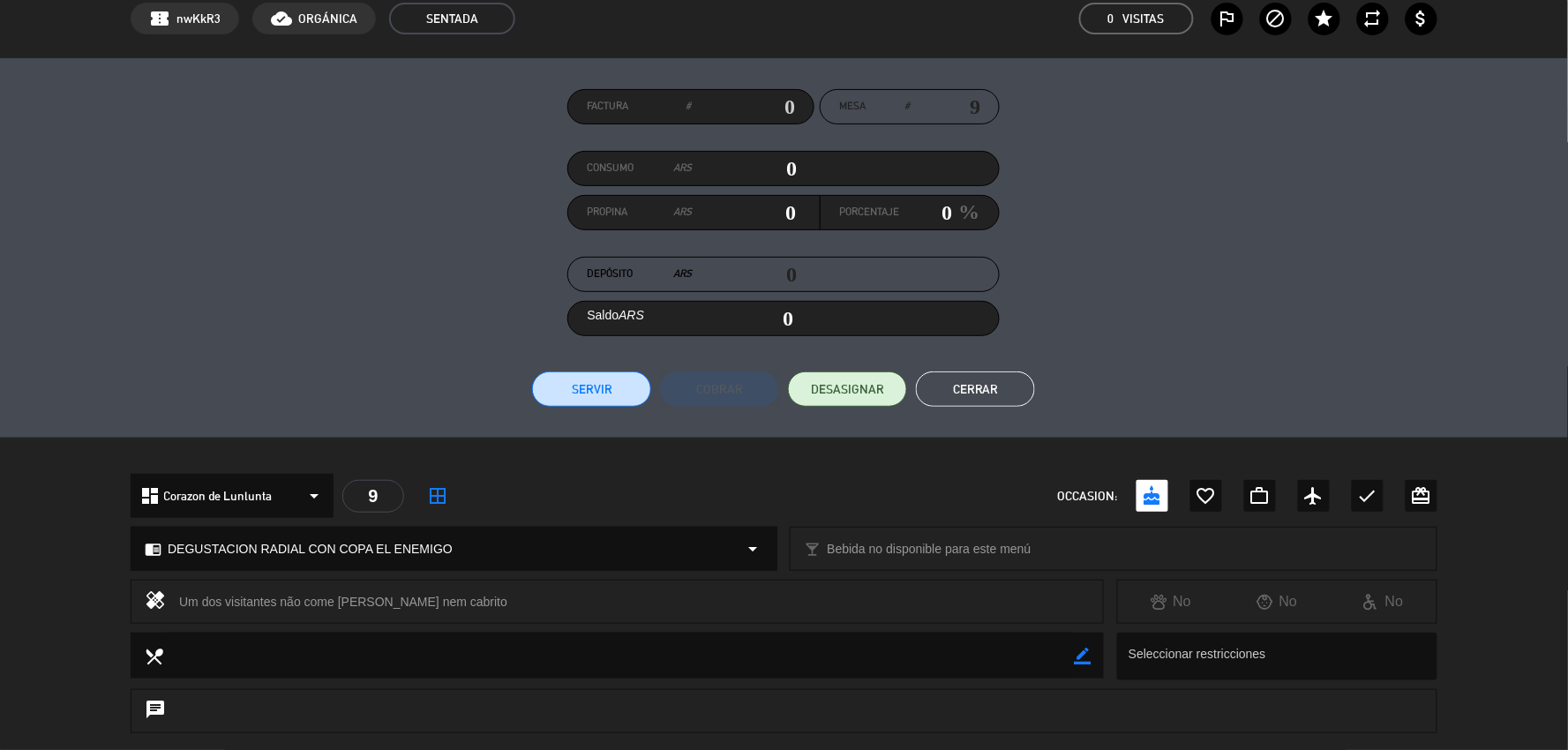
scroll to position [0, 0]
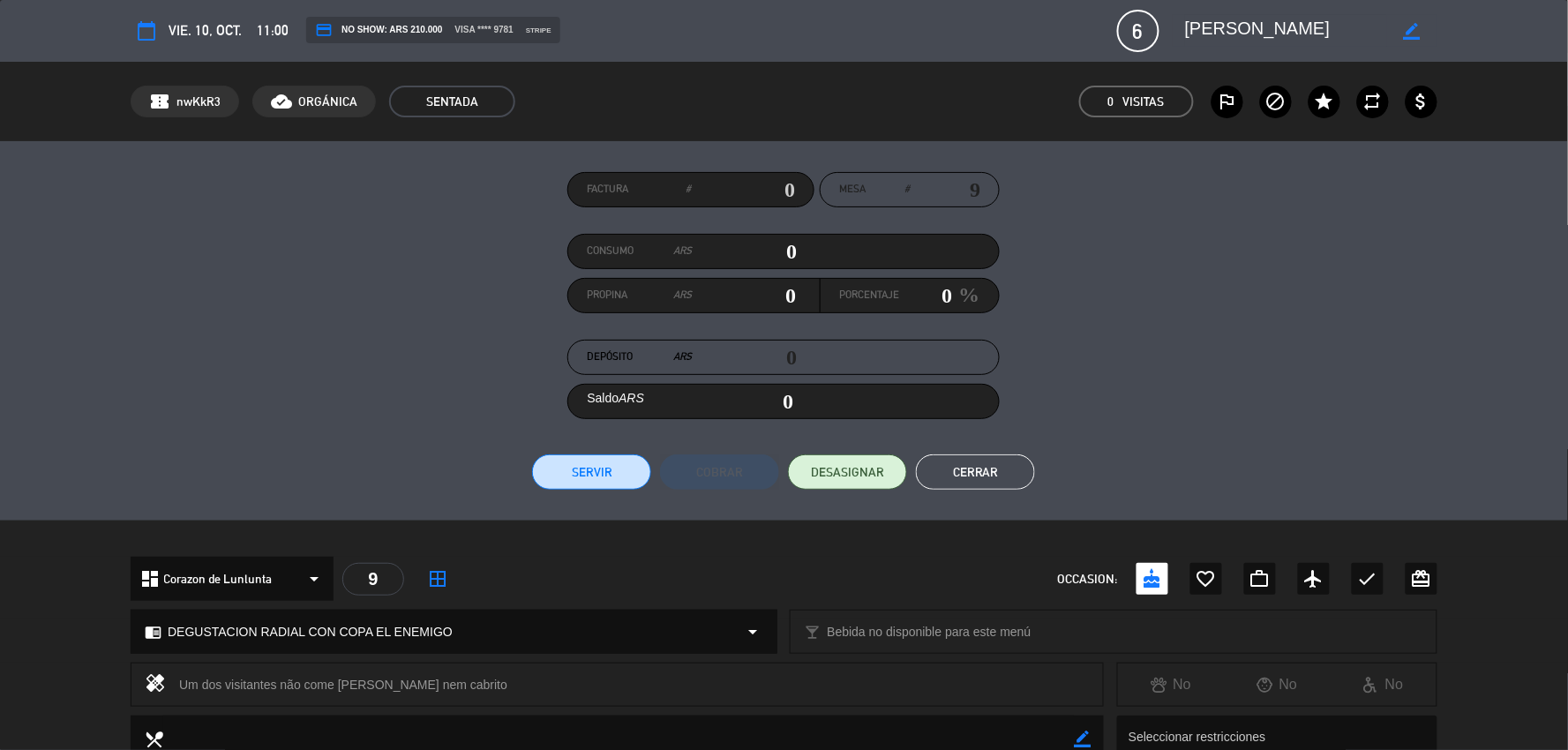
click at [974, 470] on button "Cerrar" at bounding box center [975, 472] width 119 height 36
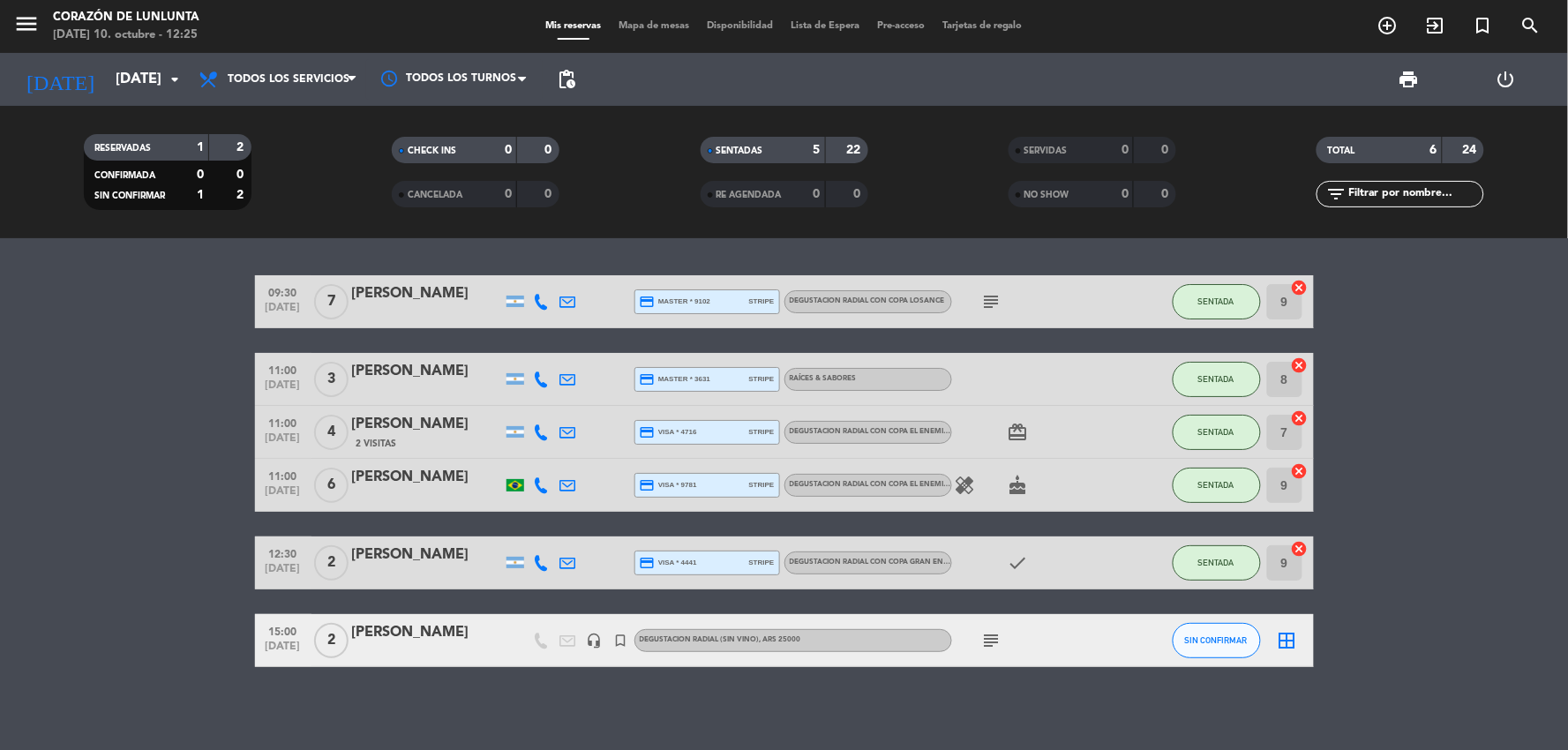
click at [396, 363] on div "[PERSON_NAME]" at bounding box center [427, 371] width 150 height 22
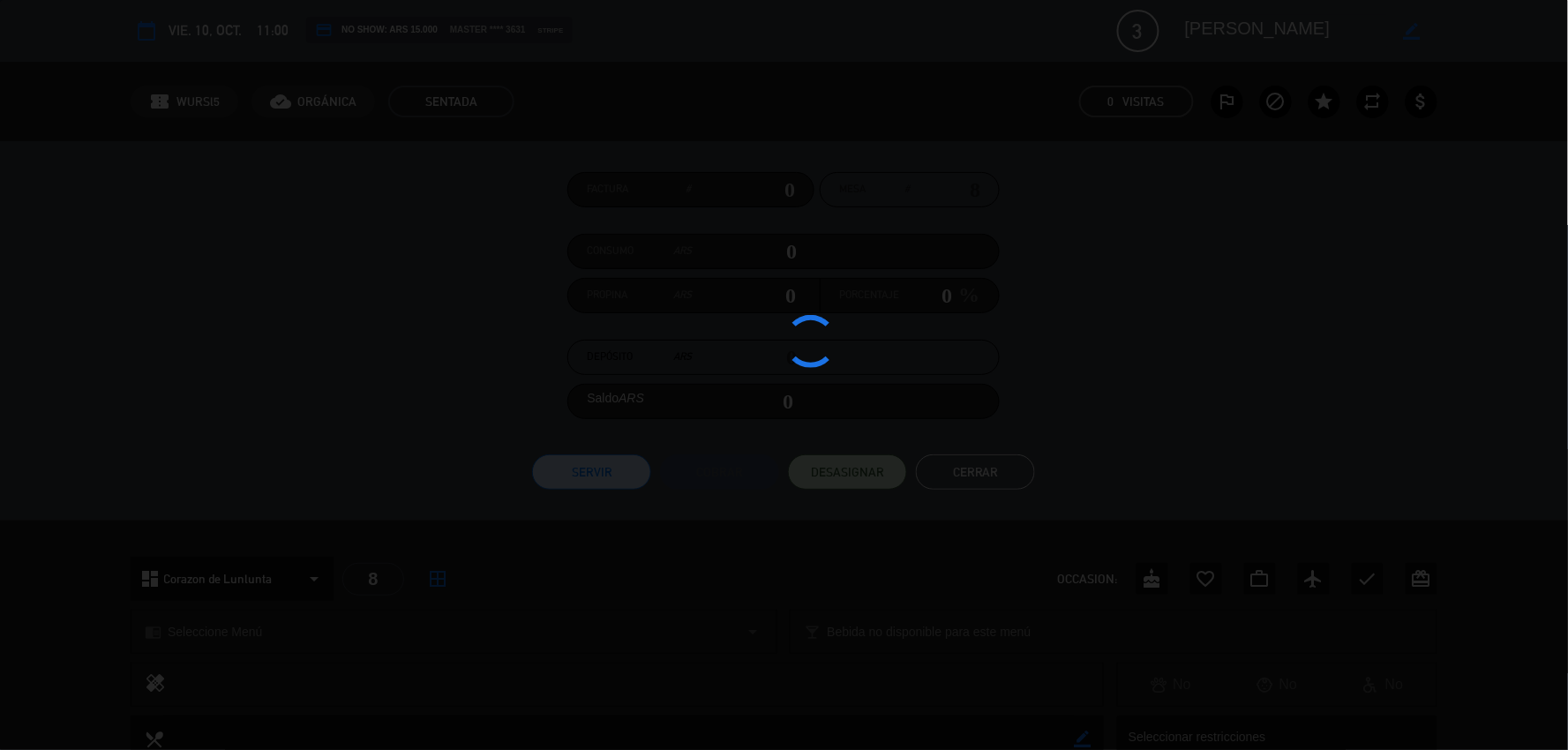
click at [396, 363] on div at bounding box center [784, 375] width 1568 height 750
